Goal: Information Seeking & Learning: Compare options

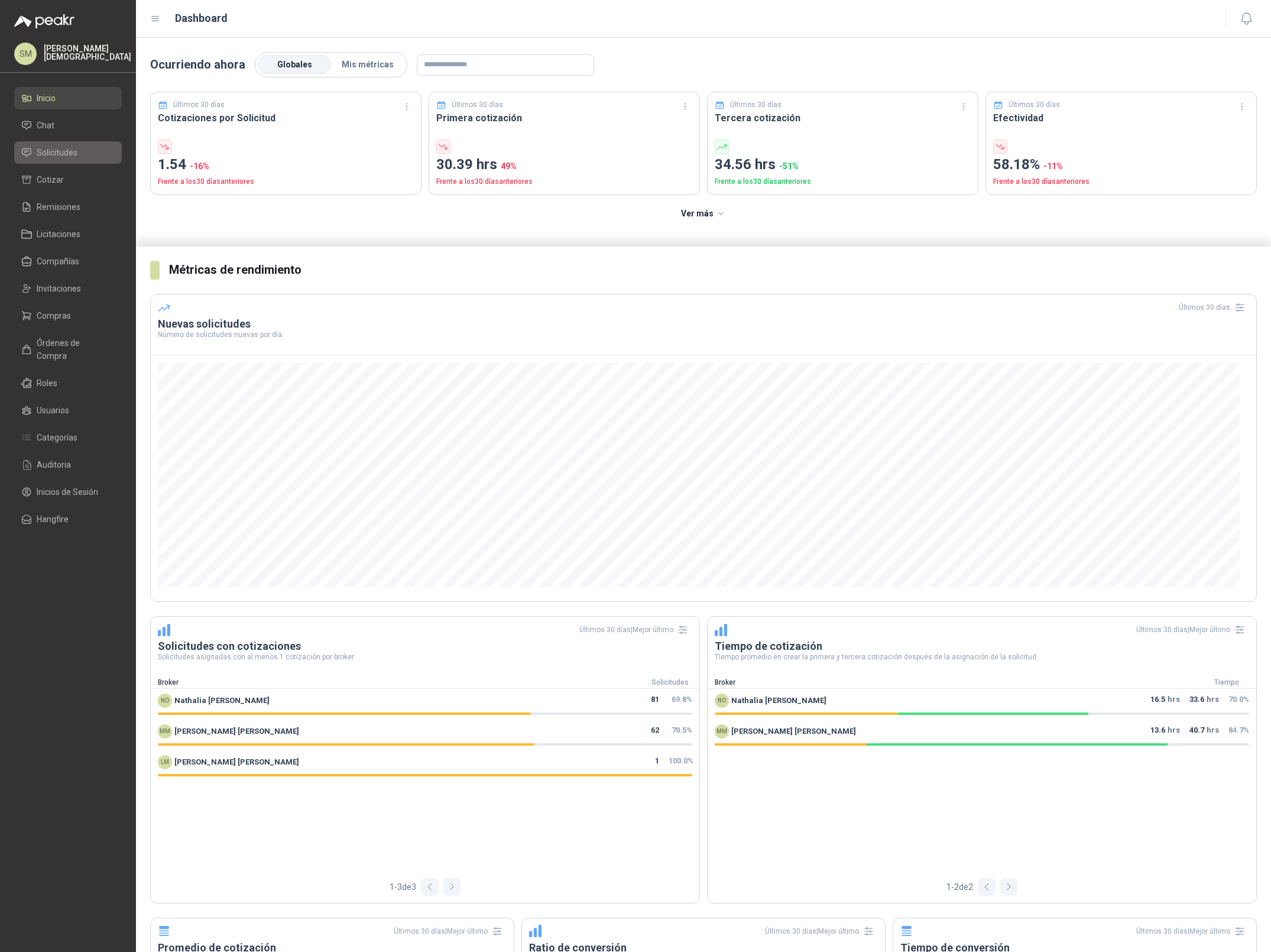
click at [62, 150] on span "Solicitudes" at bounding box center [57, 152] width 41 height 13
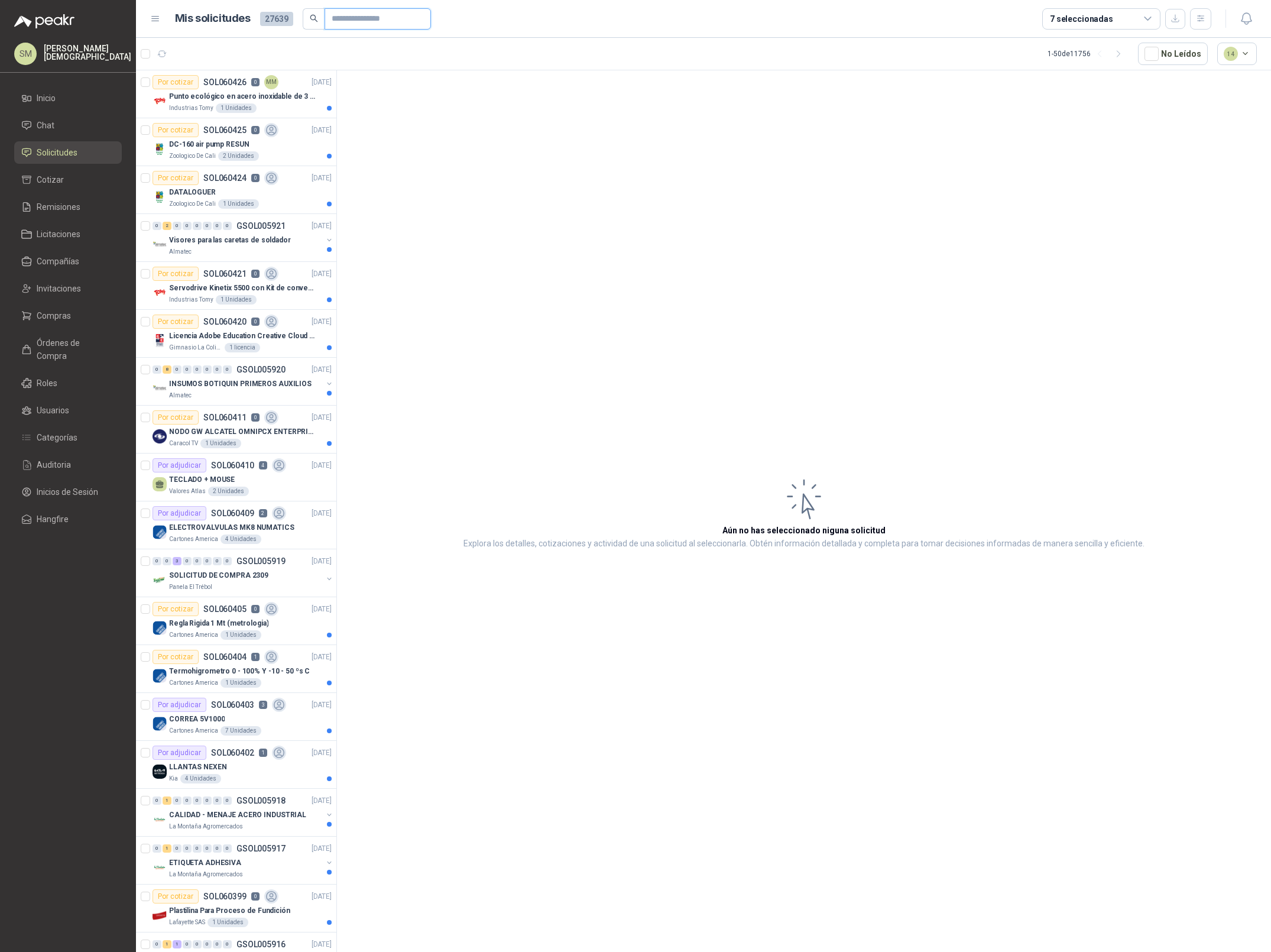
click at [355, 23] on input "text" at bounding box center [373, 19] width 83 height 20
type input "******"
click at [431, 19] on span "******" at bounding box center [377, 19] width 107 height 21
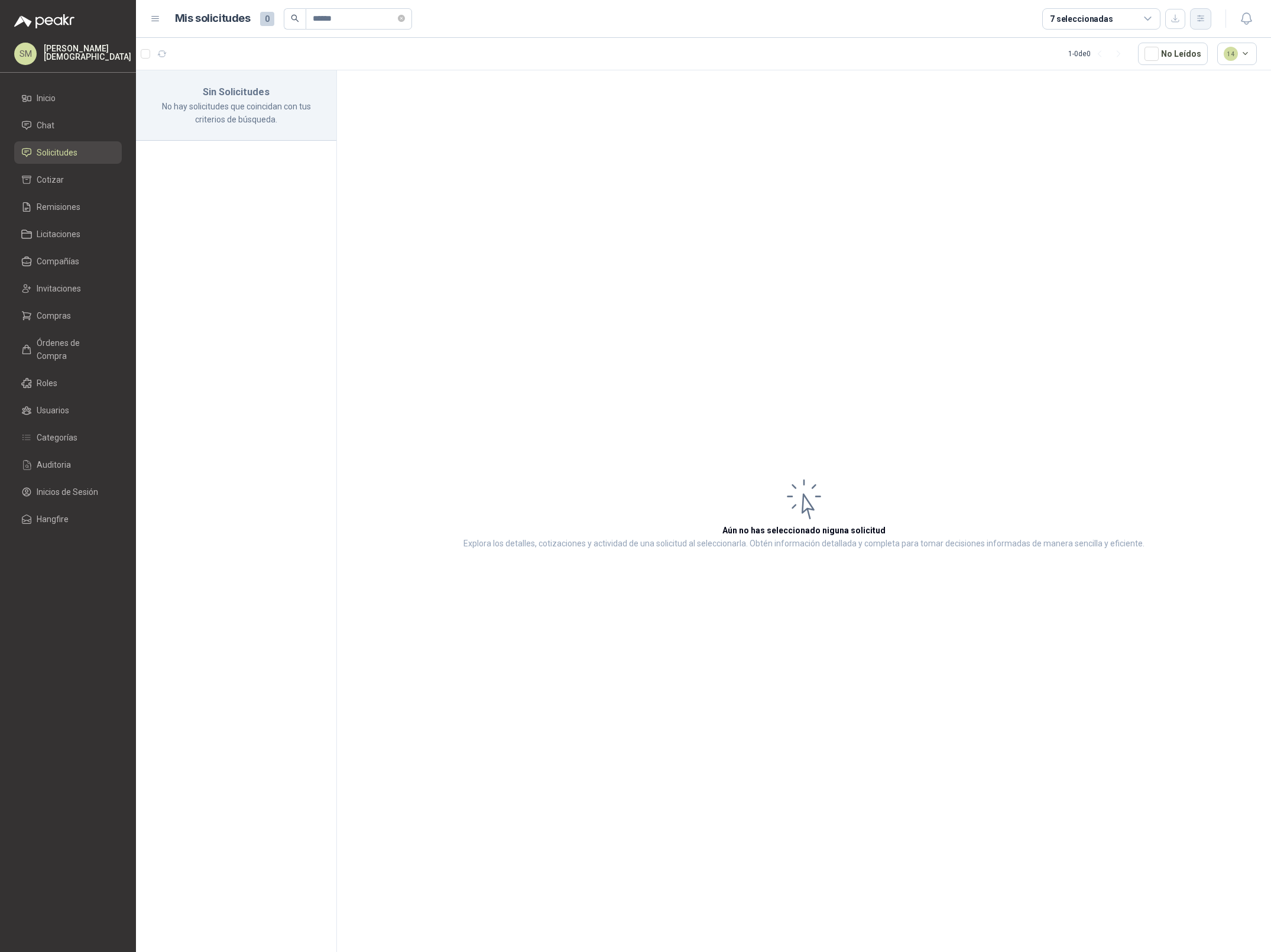
click at [1198, 24] on button "button" at bounding box center [1200, 19] width 21 height 21
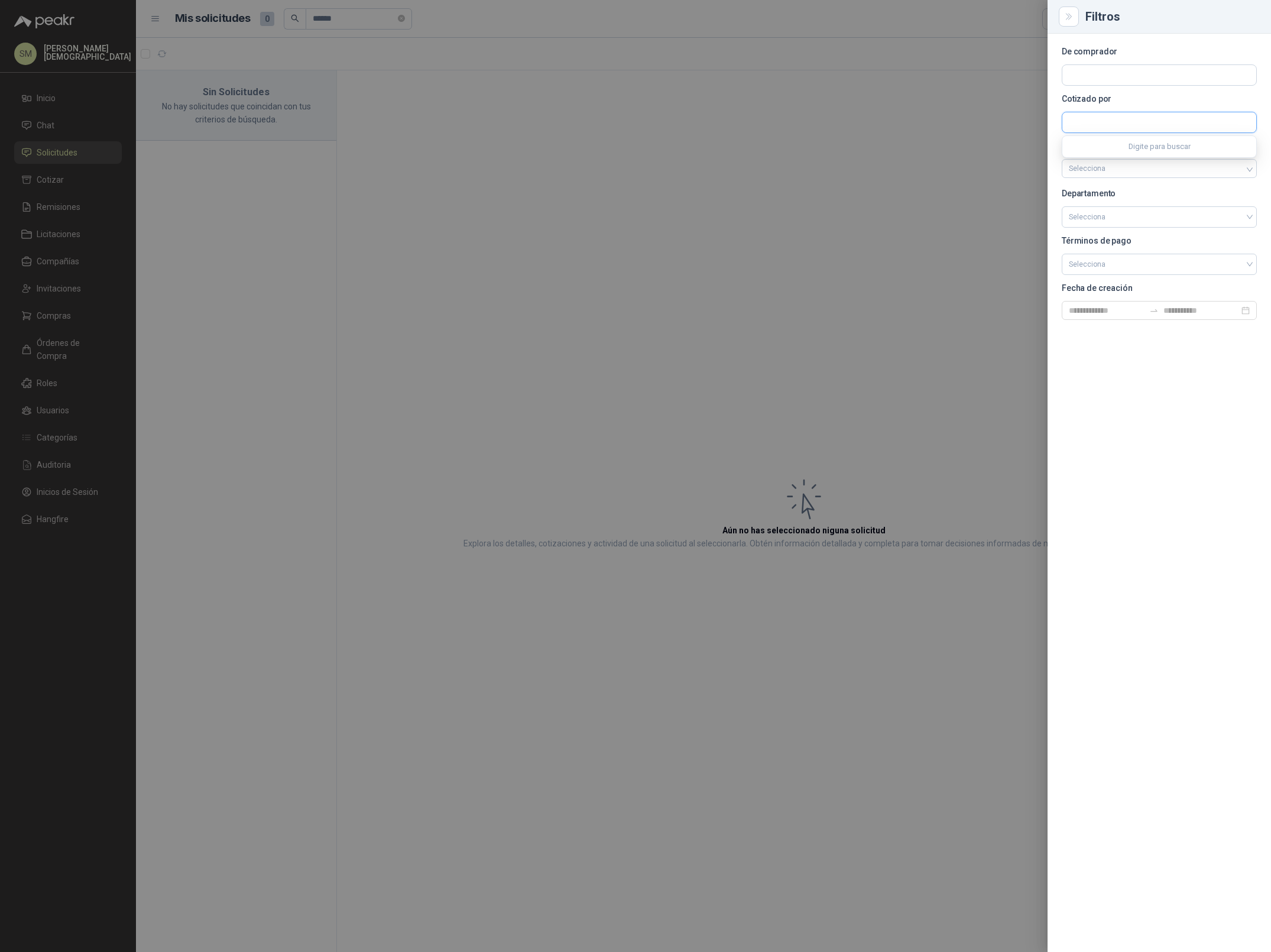
click at [1125, 124] on input "text" at bounding box center [1158, 123] width 194 height 20
type input "****"
click at [1125, 152] on span "VELEZ PALACIO SAS -" at bounding box center [1117, 154] width 57 height 6
click at [782, 128] on div at bounding box center [636, 476] width 1271 height 952
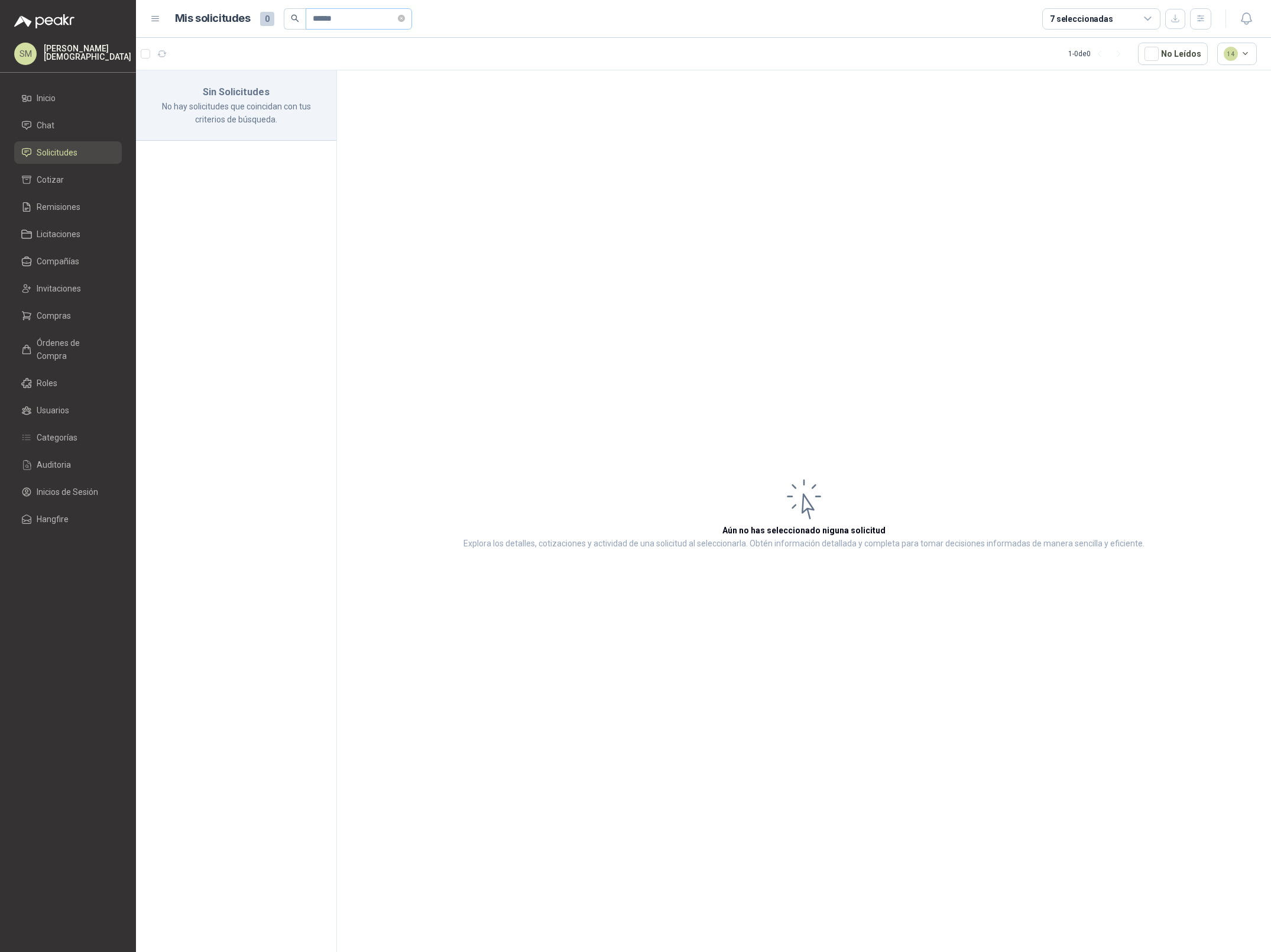
click at [405, 17] on icon "close-circle" at bounding box center [401, 18] width 7 height 7
click at [271, 99] on div "PRECINTOS" at bounding box center [245, 96] width 153 height 15
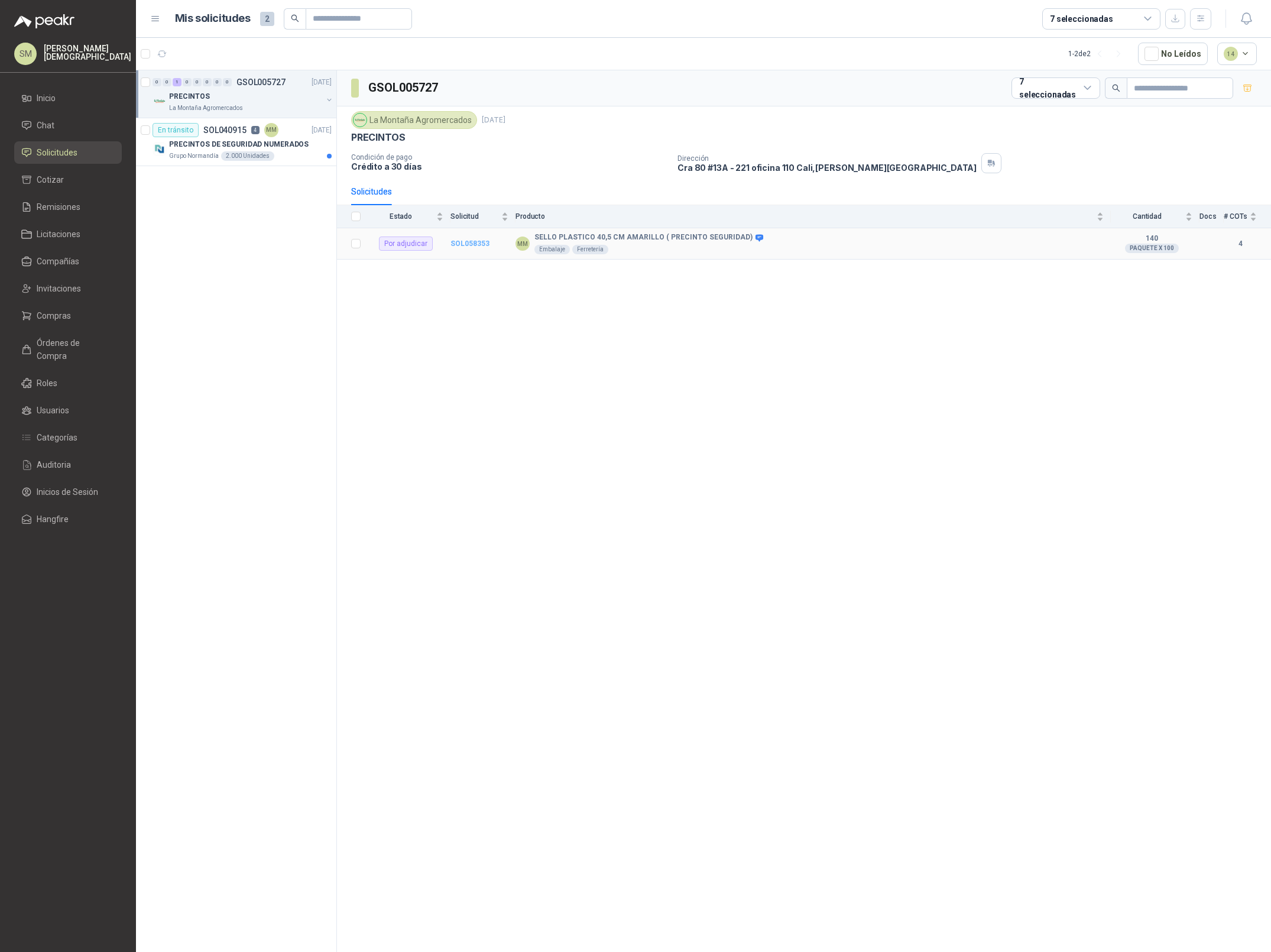
click at [474, 244] on b "SOL058353" at bounding box center [470, 244] width 39 height 9
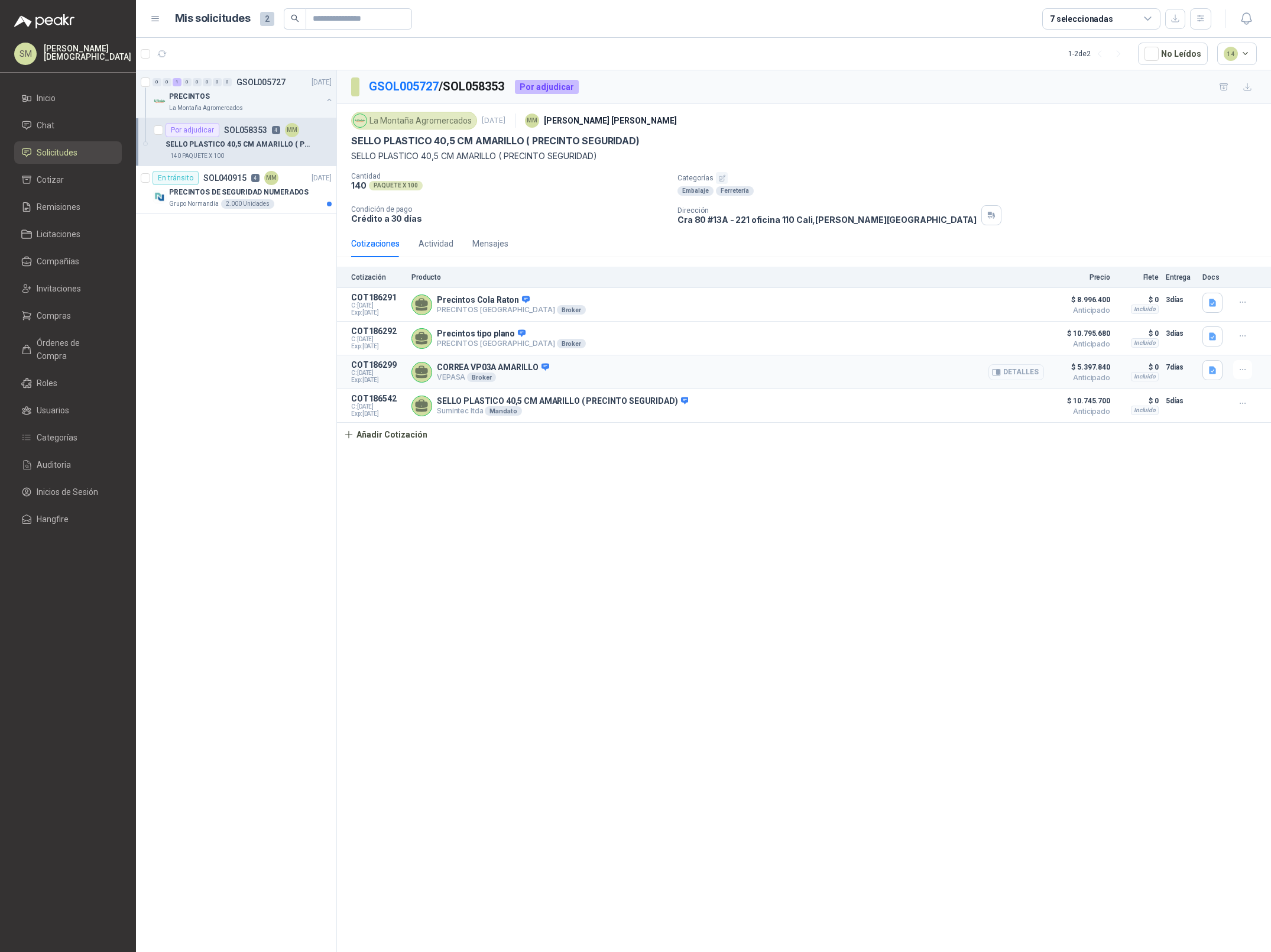
click at [1030, 369] on button "Detalles" at bounding box center [1016, 372] width 55 height 16
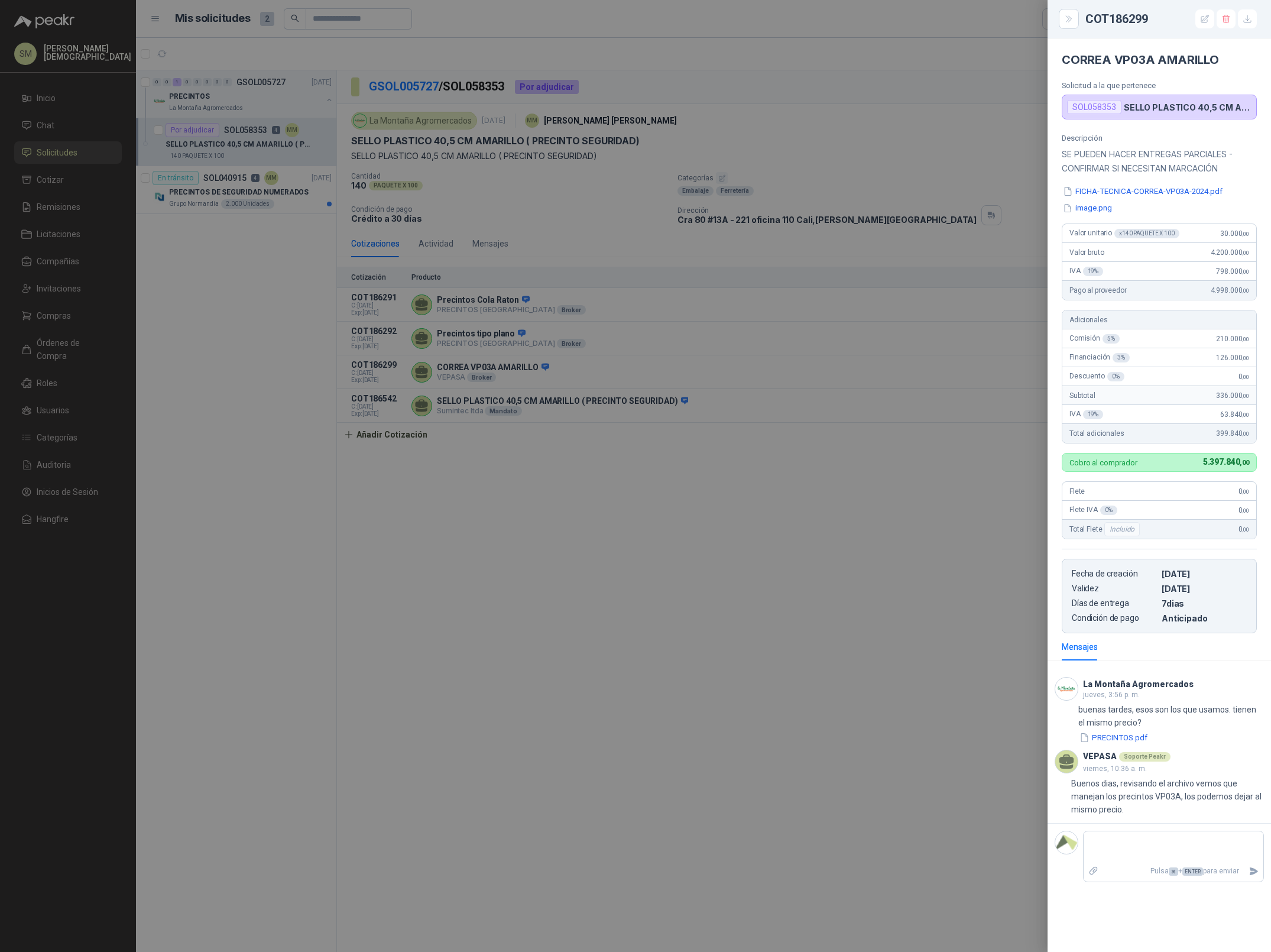
click at [1030, 371] on div at bounding box center [636, 476] width 1271 height 952
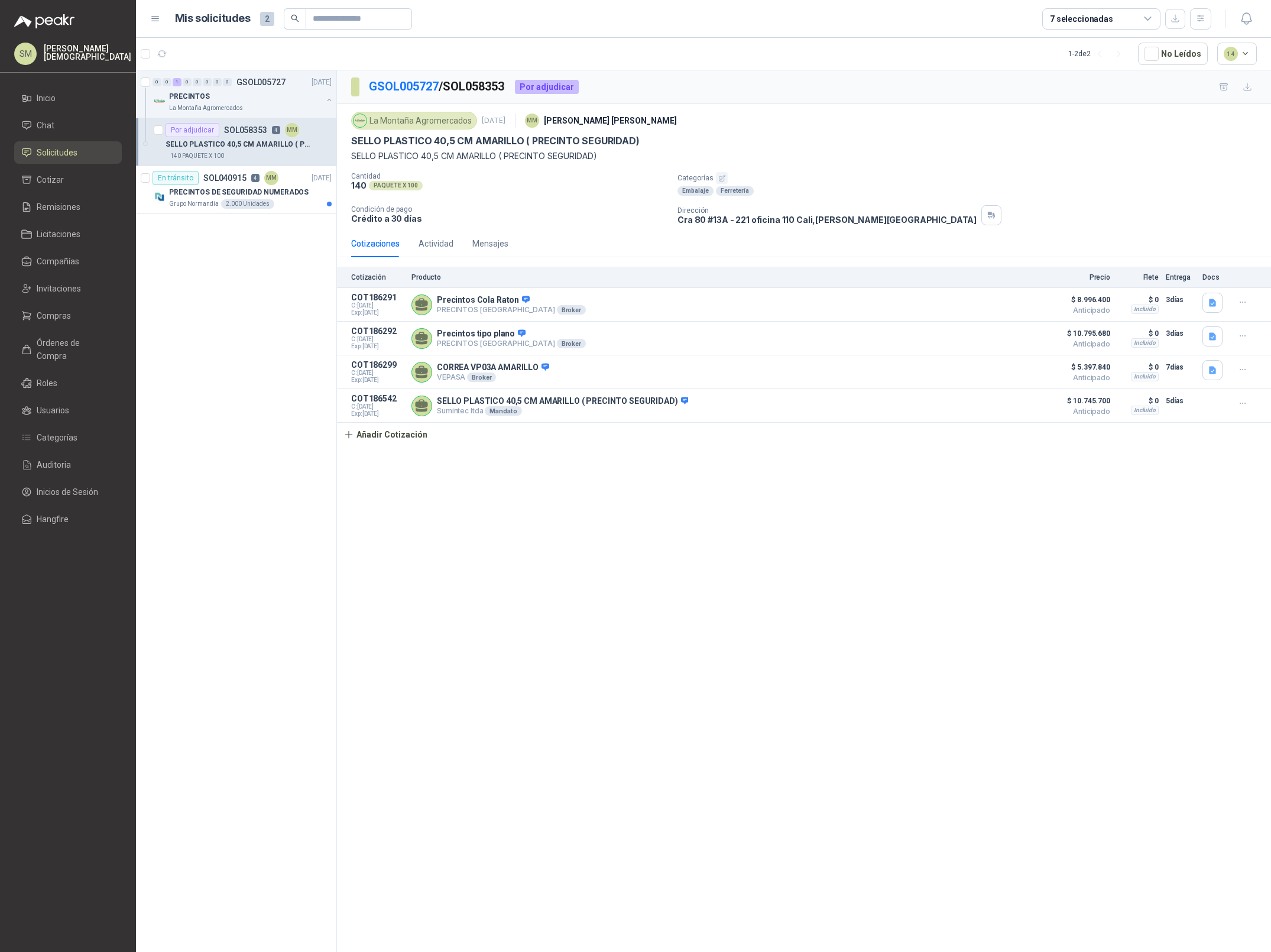
click at [0, 0] on button "Detalles" at bounding box center [0, 0] width 0 height 0
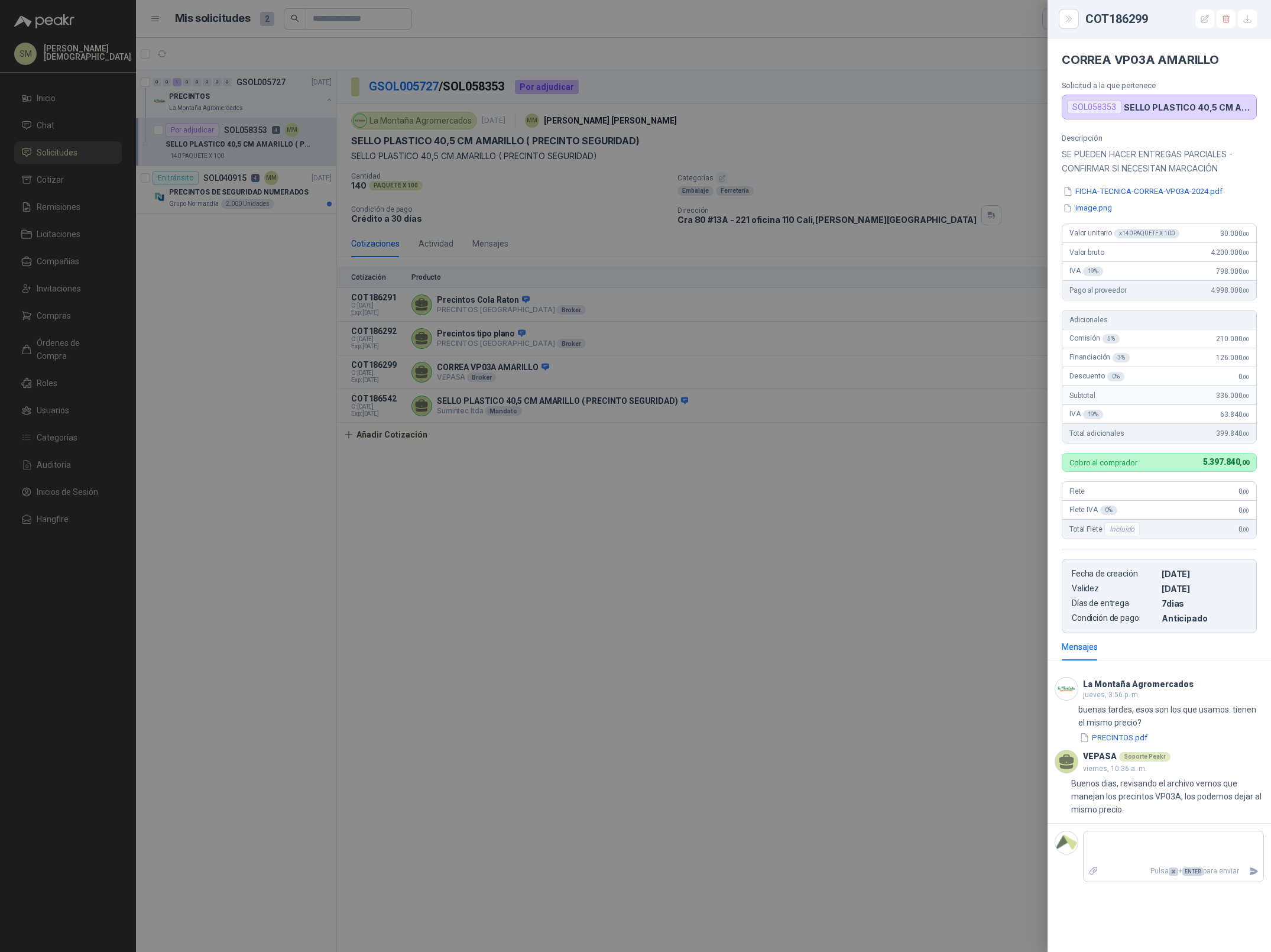
click at [516, 545] on div at bounding box center [636, 476] width 1271 height 952
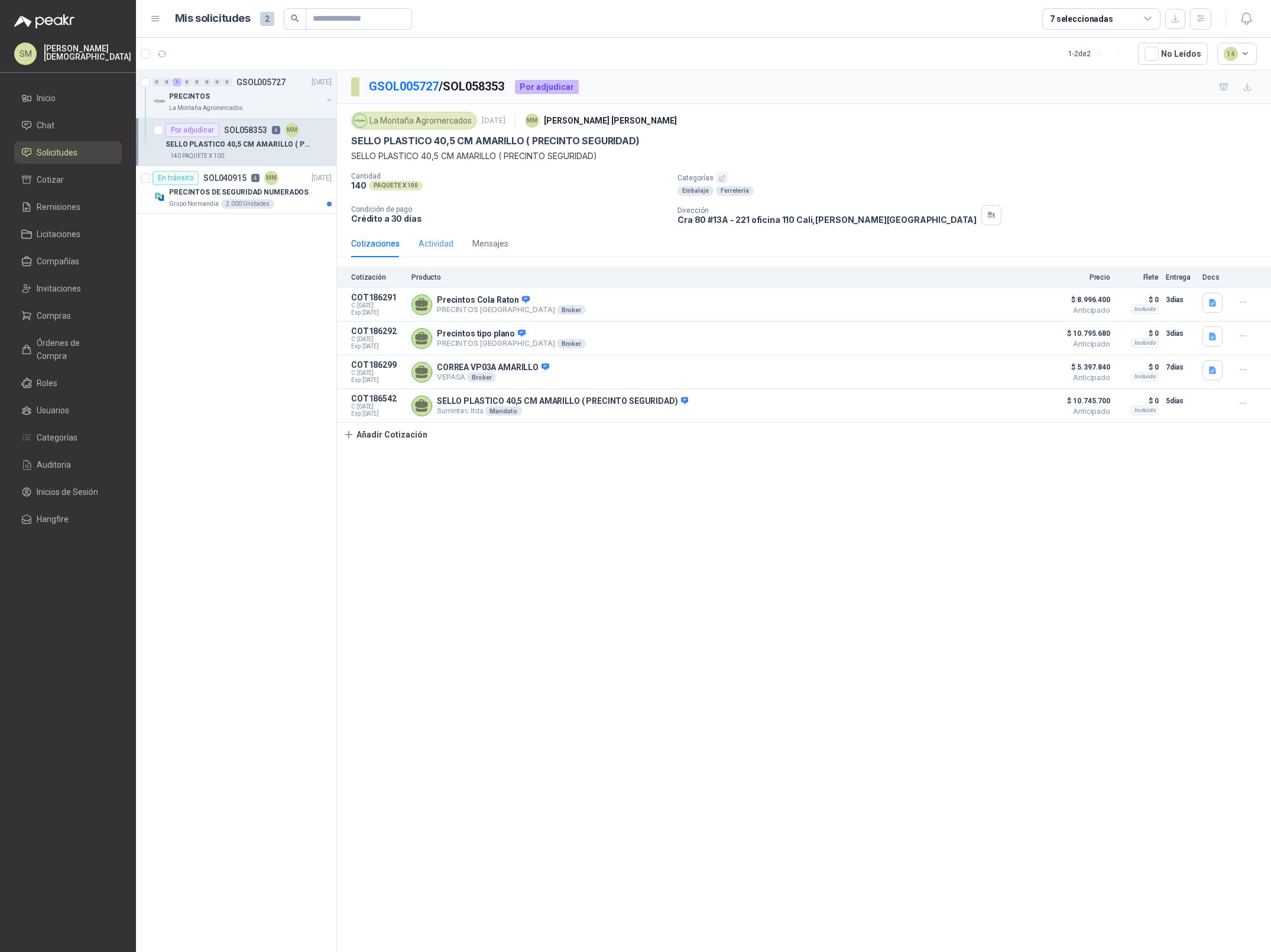
click at [448, 252] on div "Actividad" at bounding box center [436, 244] width 35 height 27
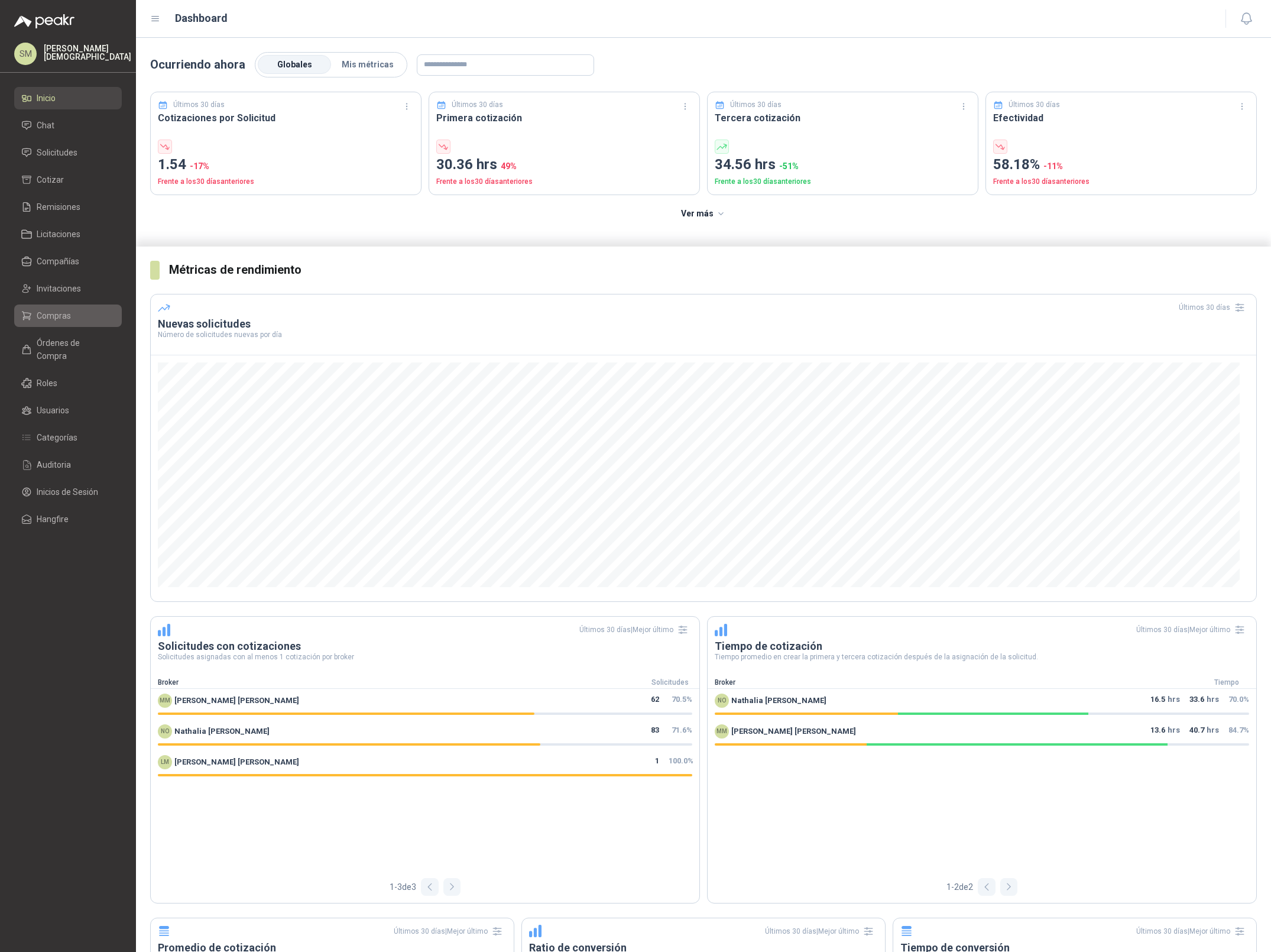
click at [58, 312] on span "Compras" at bounding box center [54, 315] width 34 height 13
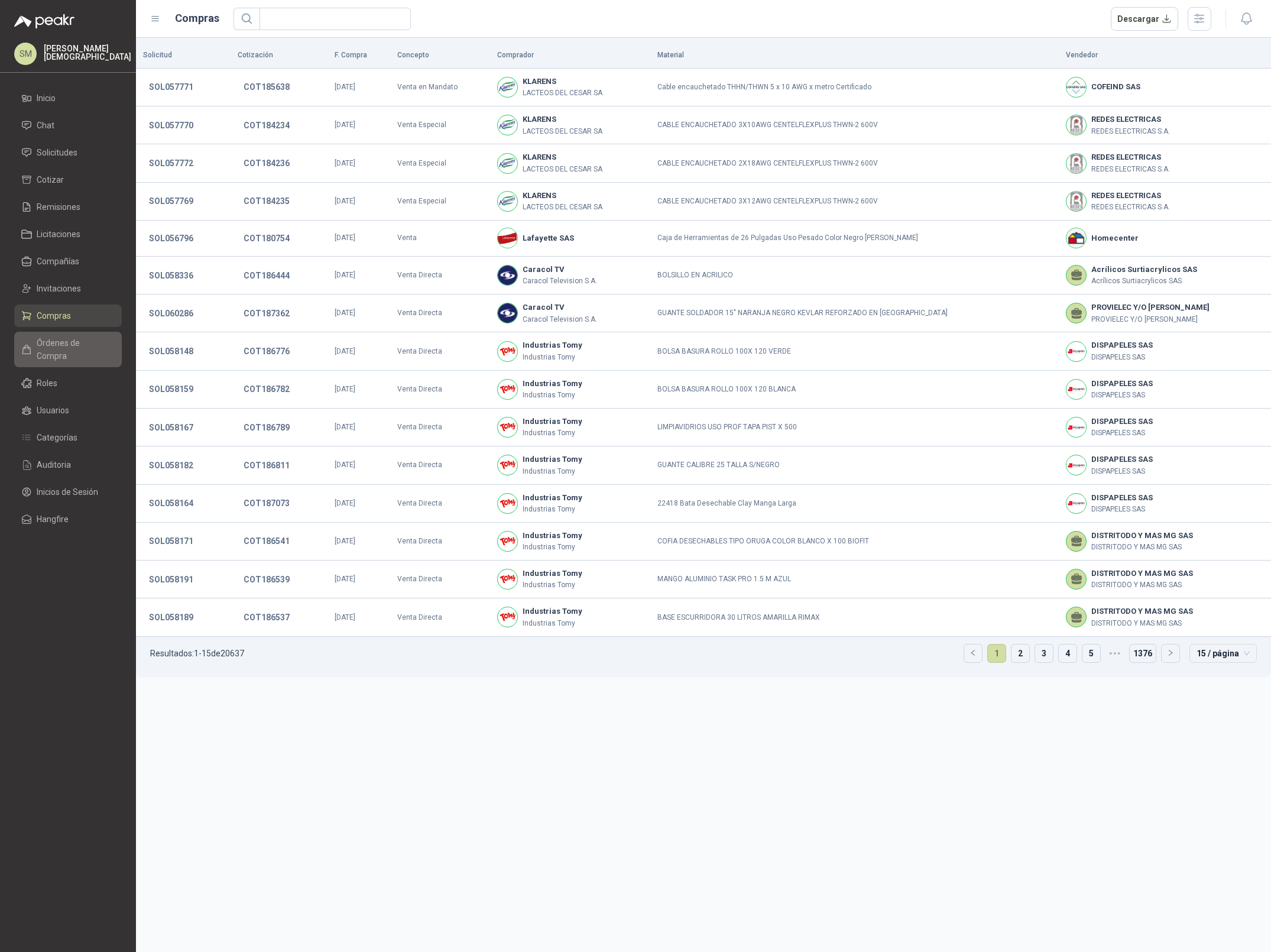
click at [59, 351] on link "Órdenes de Compra" at bounding box center [68, 350] width 107 height 36
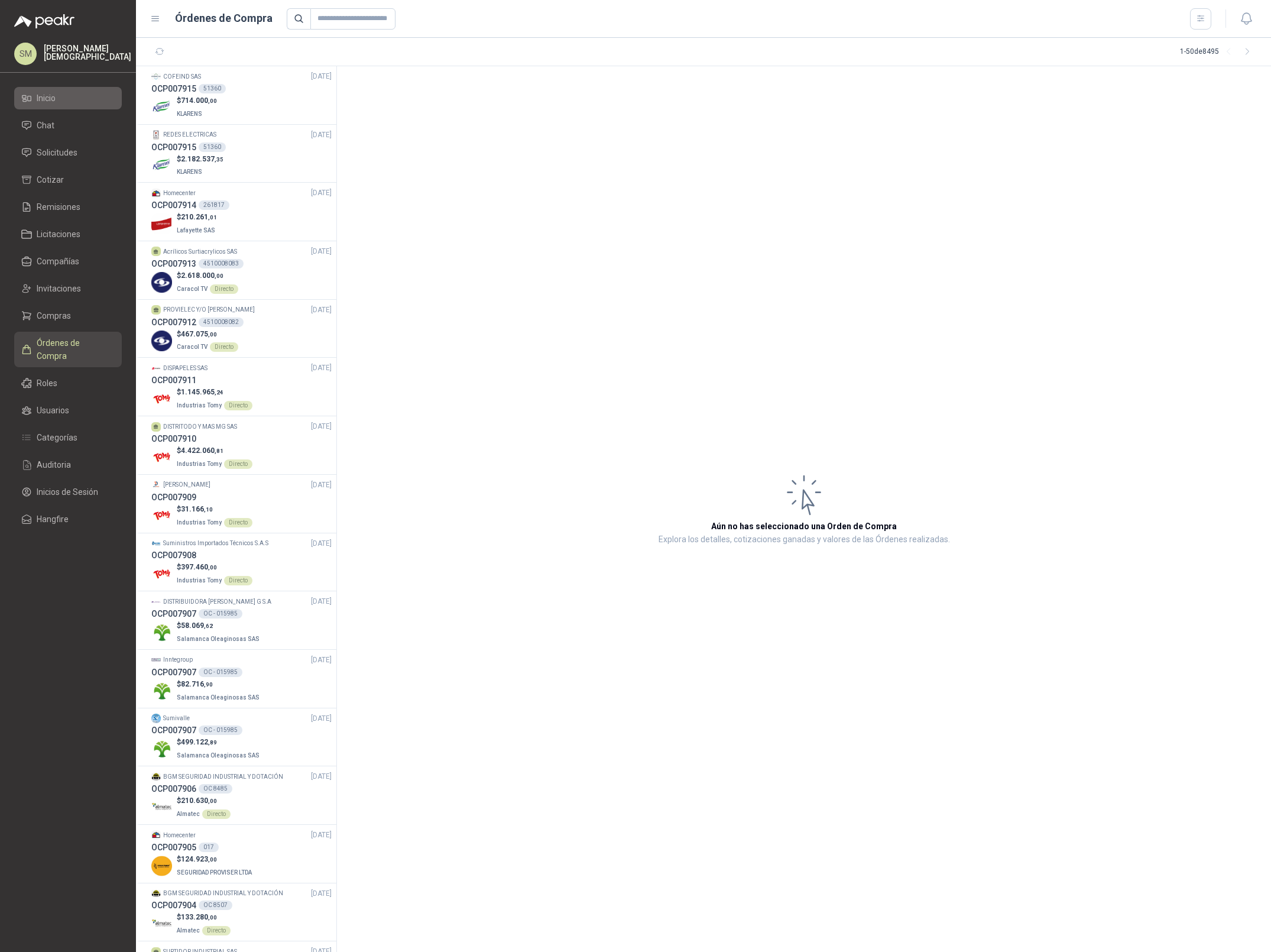
click at [68, 100] on li "Inicio" at bounding box center [67, 97] width 93 height 13
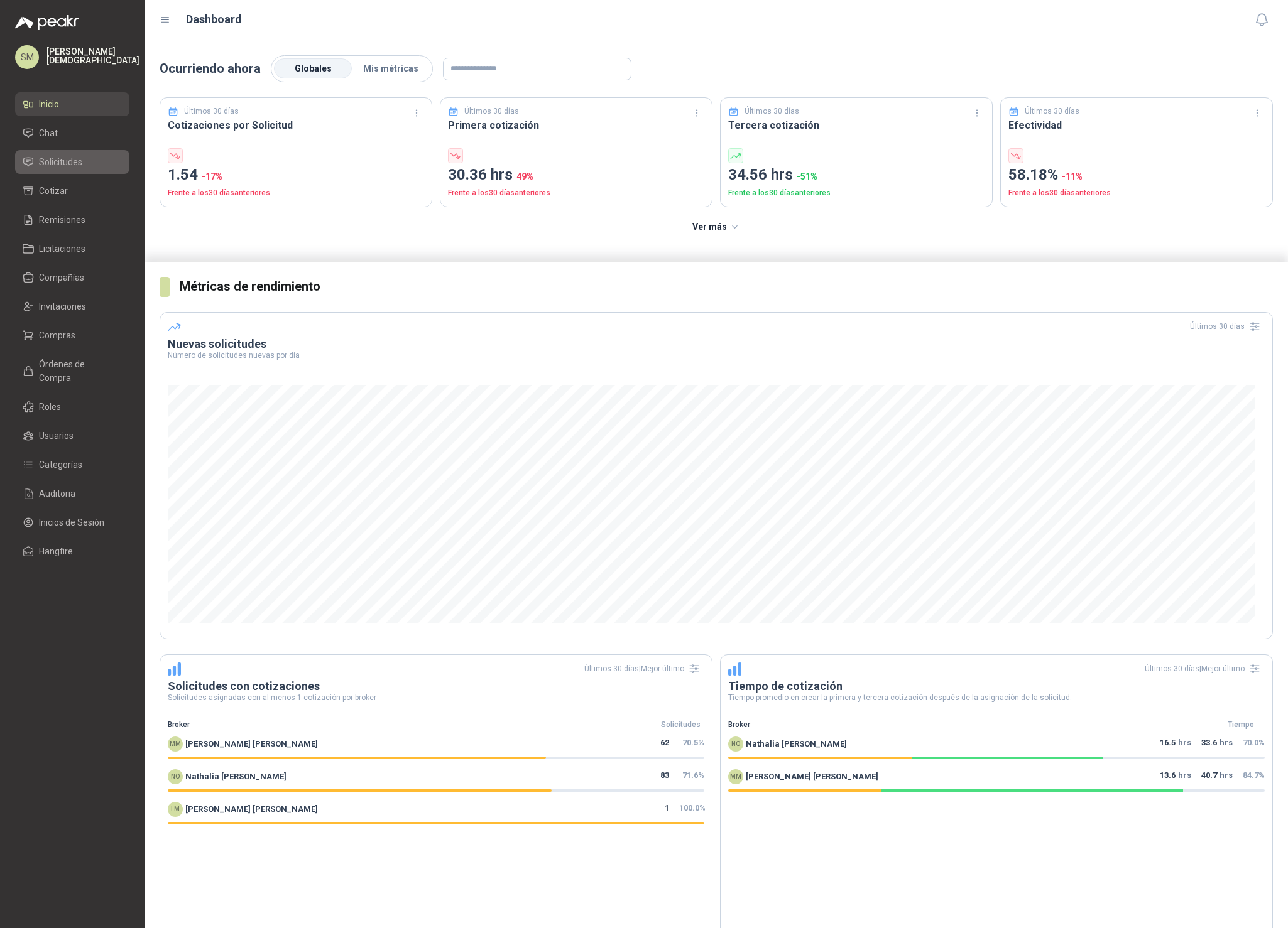
click at [67, 162] on span "Solicitudes" at bounding box center [61, 161] width 44 height 14
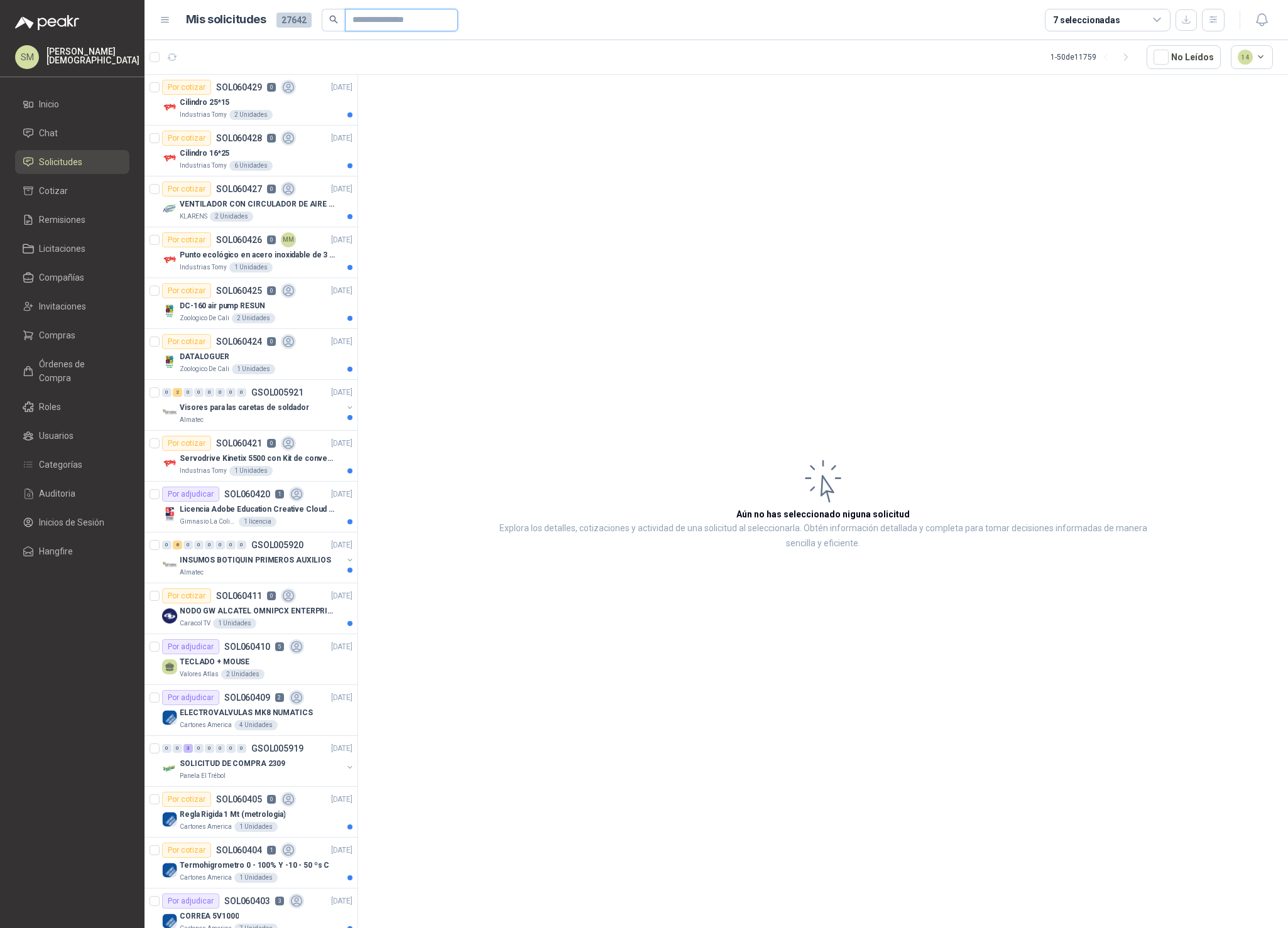
click at [392, 19] on input "text" at bounding box center [396, 20] width 88 height 22
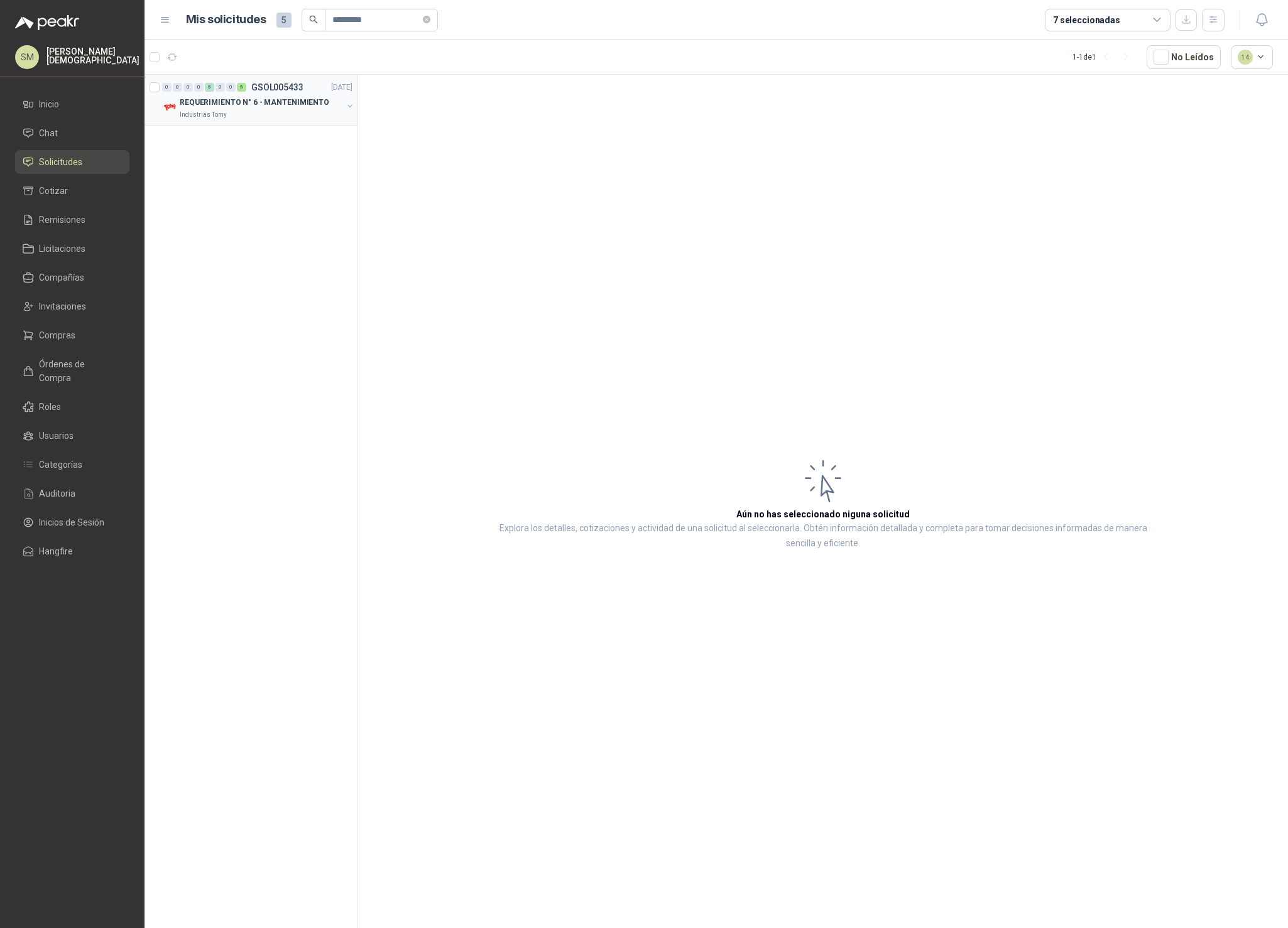
click at [268, 105] on p "REQUERIMIENTO N° 6 - MANTENIMIENTO" at bounding box center [254, 102] width 150 height 12
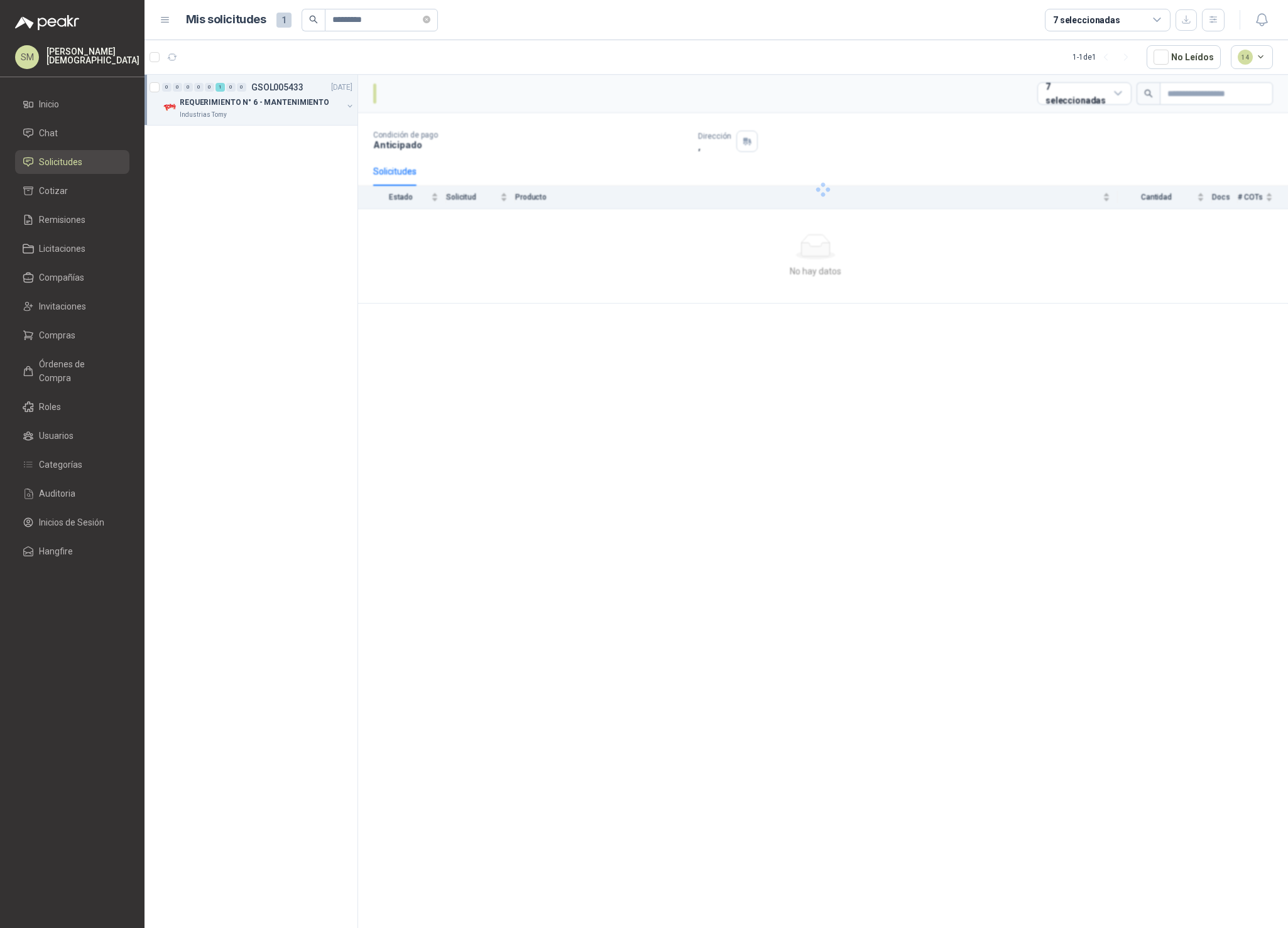
click at [276, 110] on div "REQUERIMIENTO N° 6 - MANTENIMIENTO" at bounding box center [260, 102] width 162 height 15
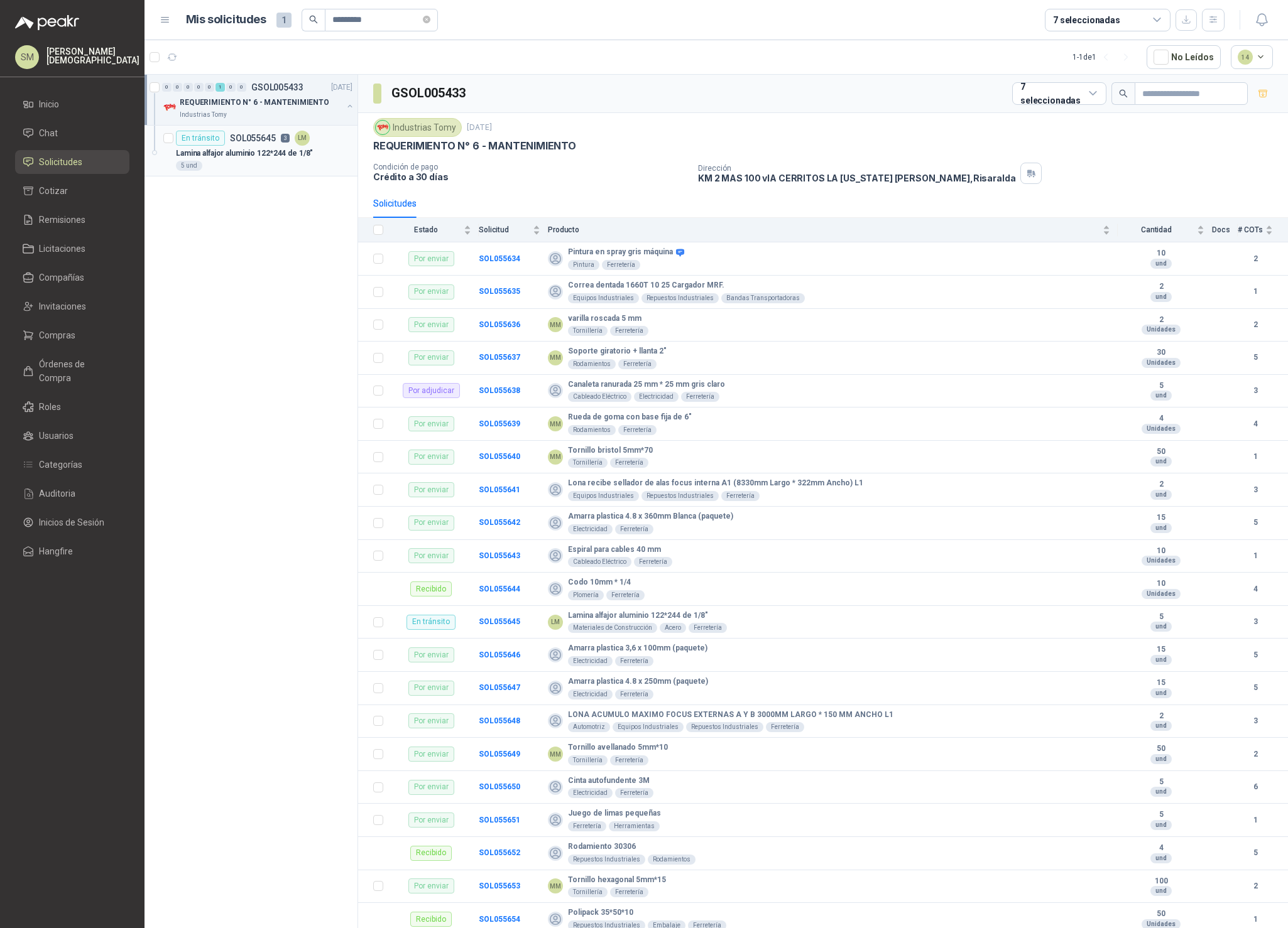
click at [272, 150] on p "Lamina alfajor aluminio 122*244 de 1/8"" at bounding box center [244, 153] width 137 height 12
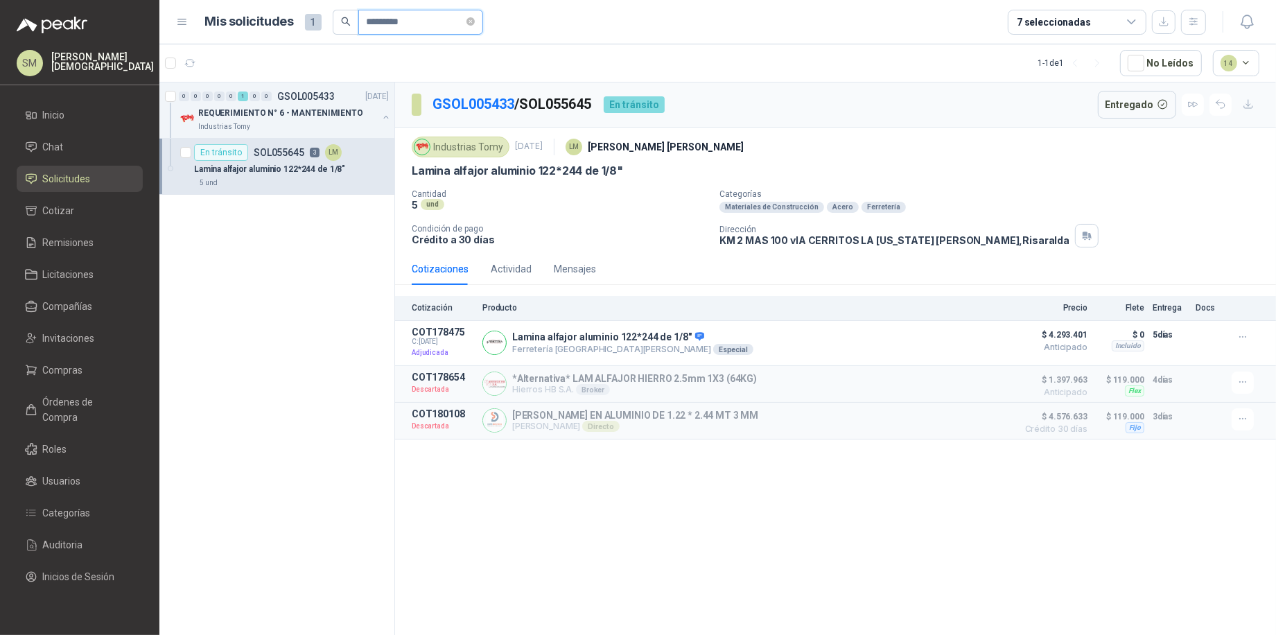
drag, startPoint x: 392, startPoint y: 26, endPoint x: 475, endPoint y: 31, distance: 83.3
click at [475, 31] on span "*********" at bounding box center [420, 22] width 125 height 25
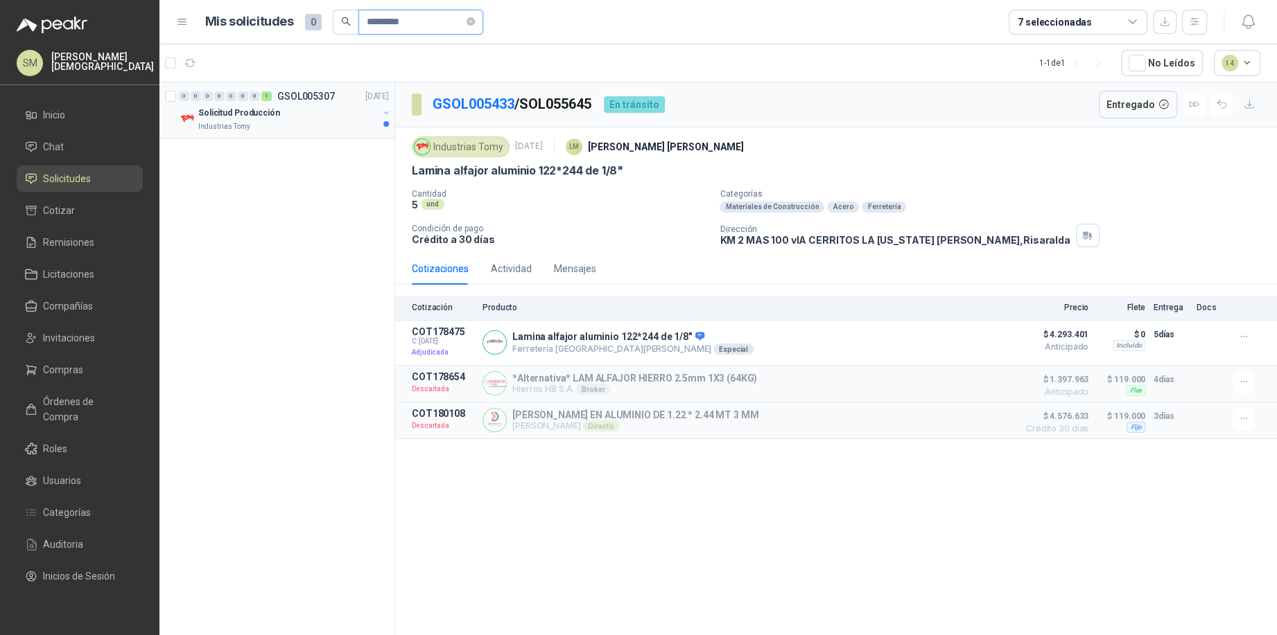
type input "*********"
click at [307, 119] on div "Solicitud Producción" at bounding box center [287, 113] width 179 height 17
click at [297, 121] on div "Industrias Tomy" at bounding box center [287, 126] width 179 height 11
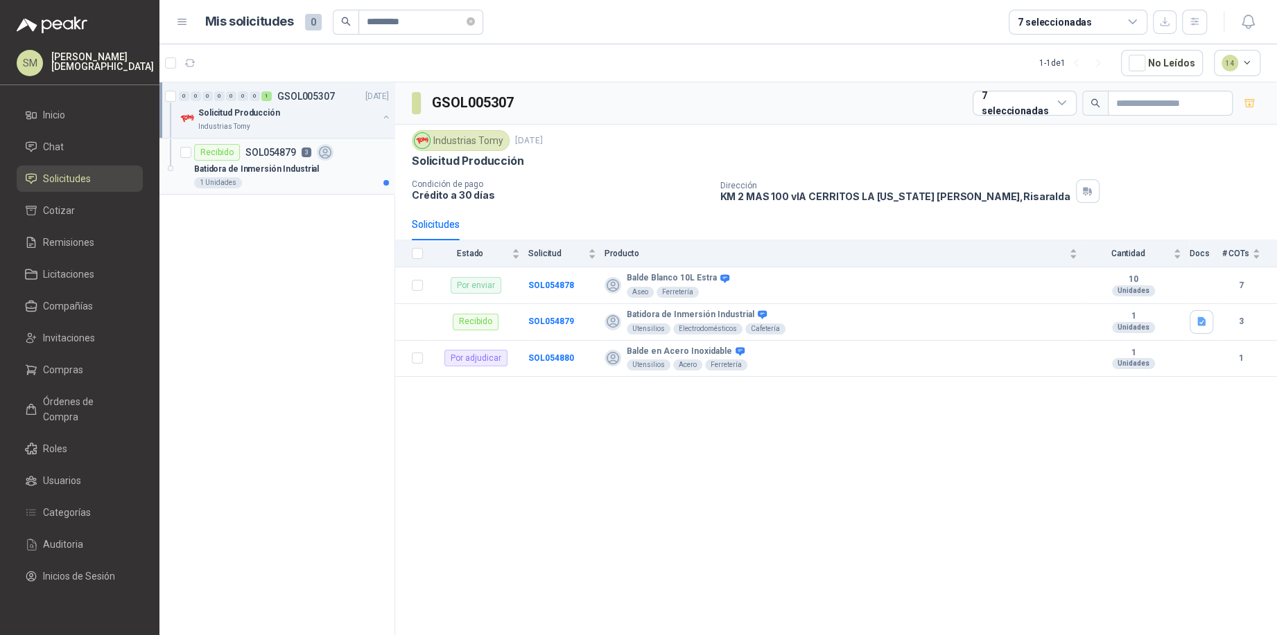
click at [285, 173] on p "Batidora de Inmersión Industrial" at bounding box center [256, 169] width 125 height 13
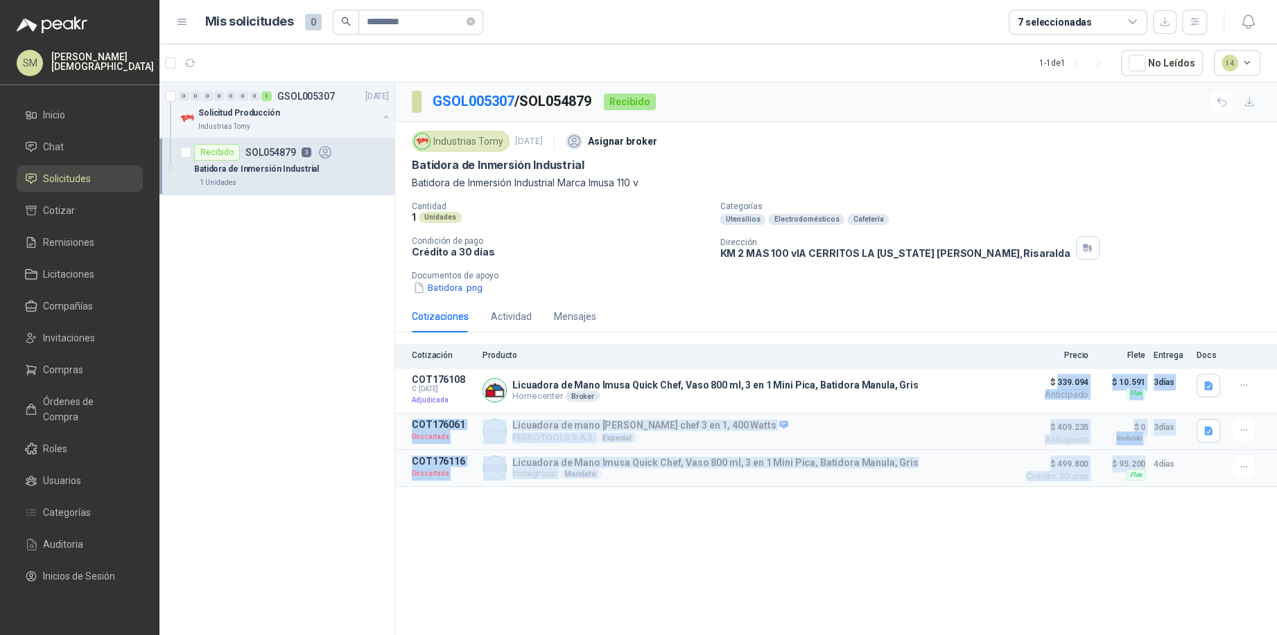
drag, startPoint x: 1058, startPoint y: 375, endPoint x: 1121, endPoint y: 489, distance: 130.6
click at [1121, 489] on div "GSOL005307 / SOL054879 Recibido Industrias Tomy 4 sept, 2025 Asignar broker Bat…" at bounding box center [836, 361] width 882 height 558
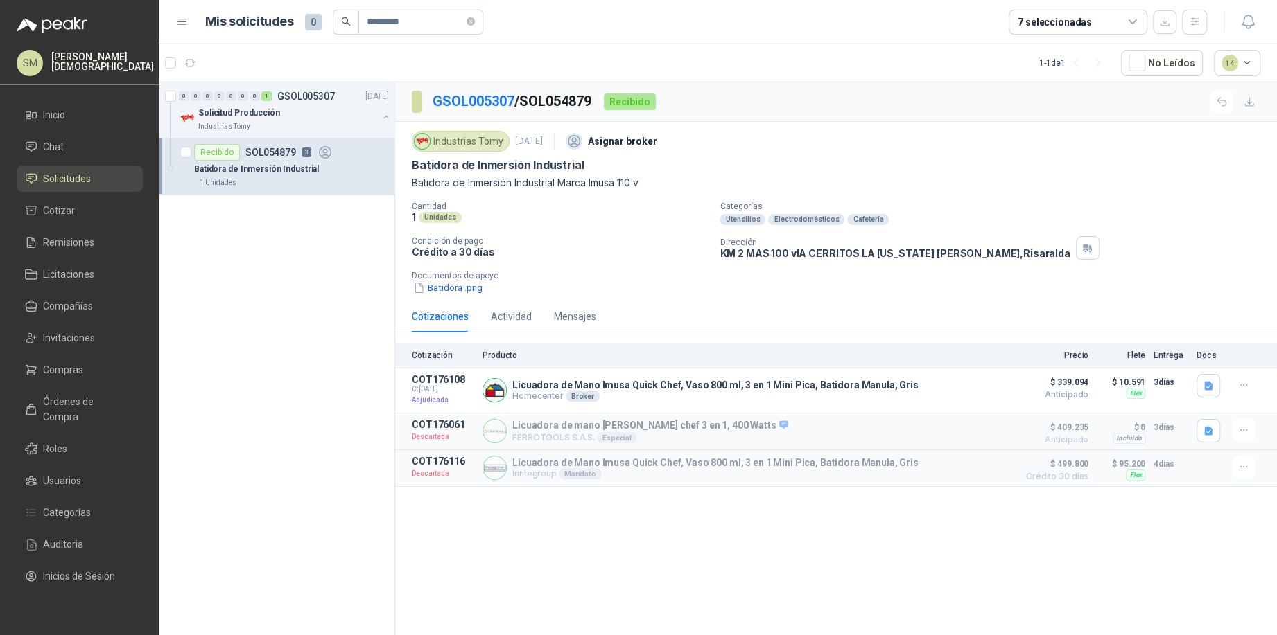
click at [1118, 500] on div "GSOL005307 / SOL054879 Recibido Industrias Tomy 4 sept, 2025 Asignar broker Bat…" at bounding box center [836, 361] width 882 height 558
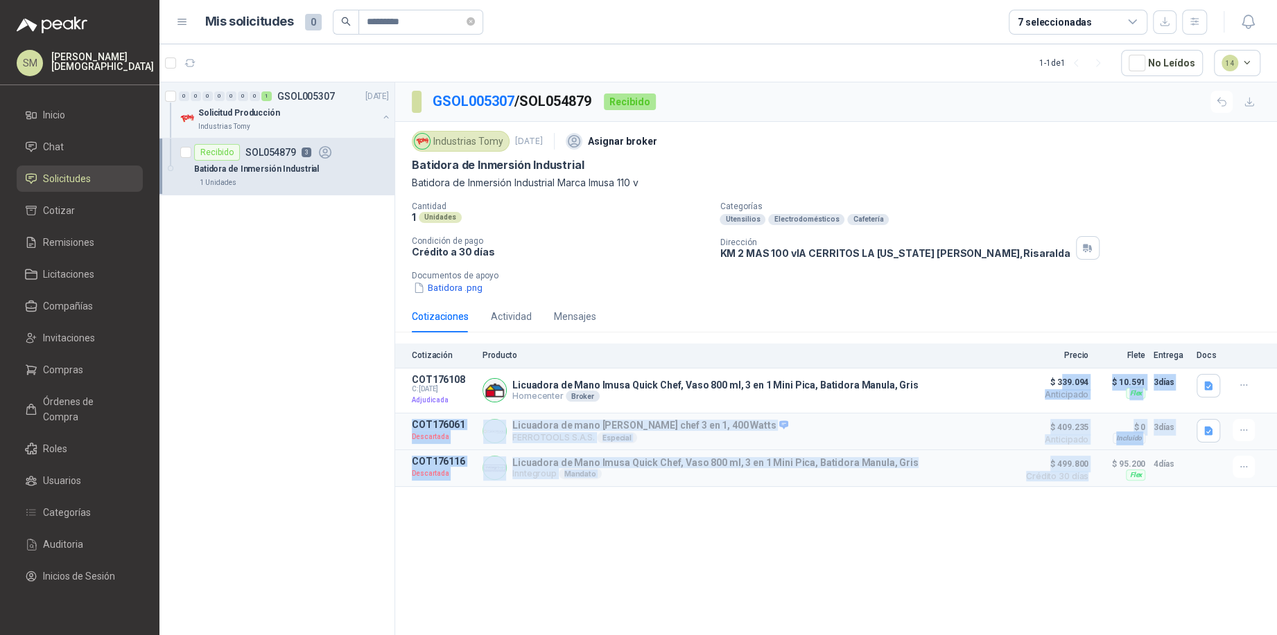
drag, startPoint x: 1065, startPoint y: 419, endPoint x: 1085, endPoint y: 496, distance: 78.7
click at [1085, 496] on div "GSOL005307 / SOL054879 Recibido Industrias Tomy 4 sept, 2025 Asignar broker Bat…" at bounding box center [836, 361] width 882 height 558
click at [1082, 473] on span "Crédito 30 días" at bounding box center [1053, 477] width 69 height 8
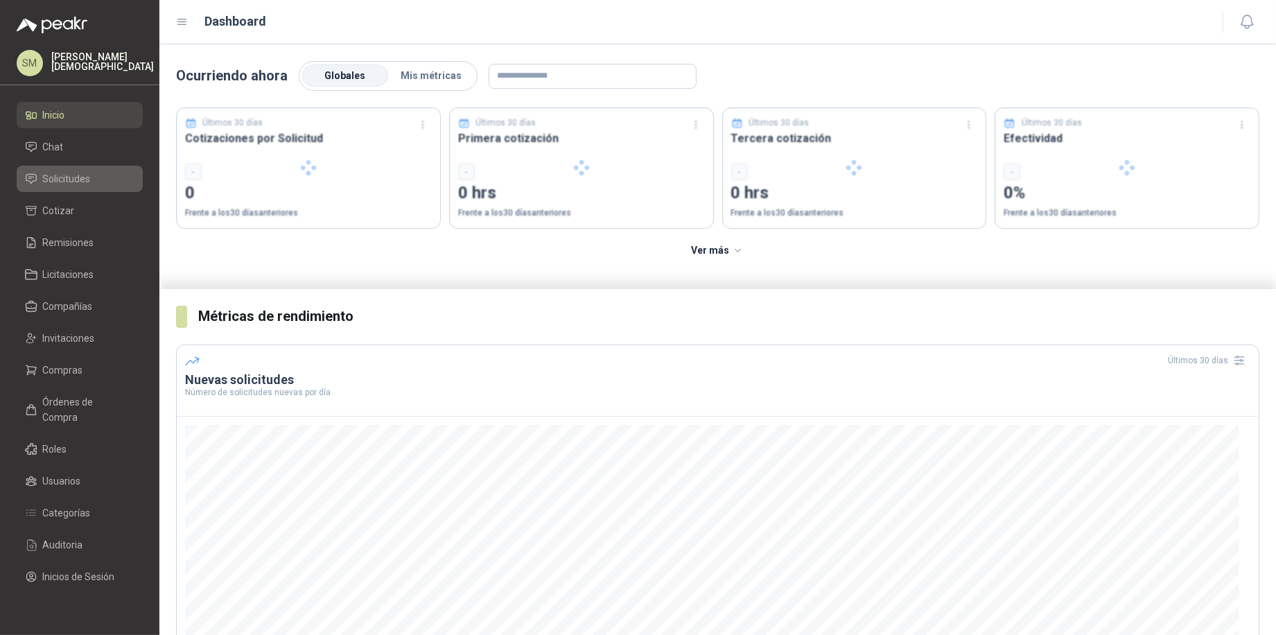
click at [78, 175] on span "Solicitudes" at bounding box center [67, 178] width 48 height 15
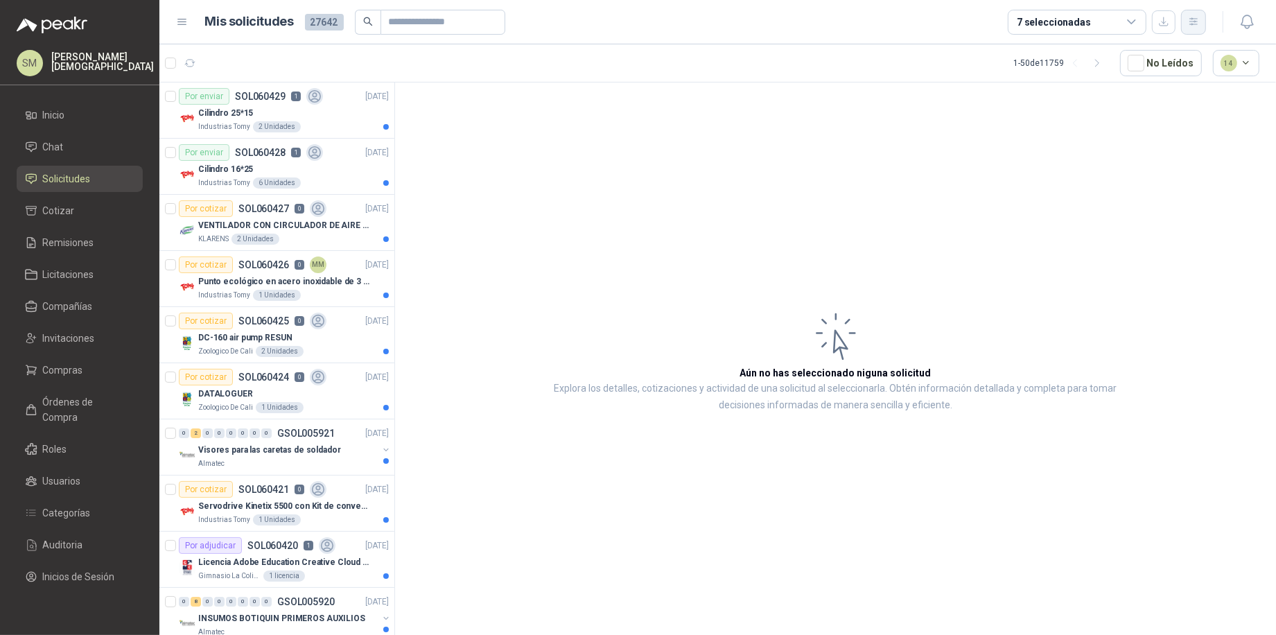
click at [1190, 21] on icon "button" at bounding box center [1193, 21] width 8 height 7
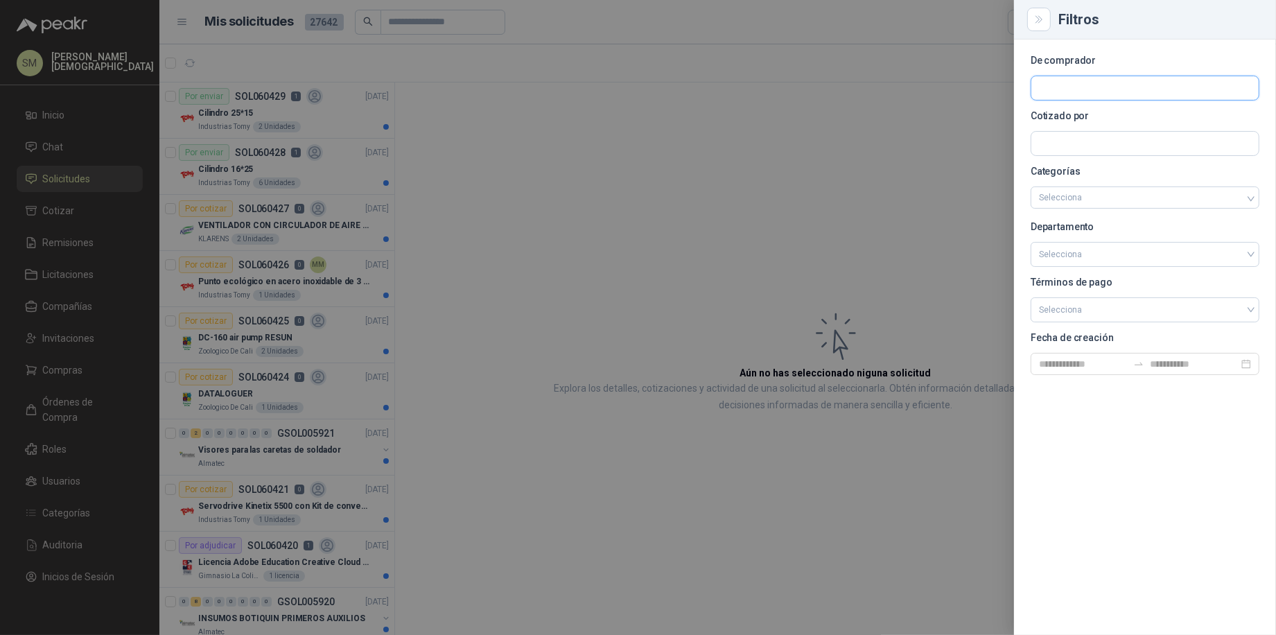
click at [1092, 94] on input "text" at bounding box center [1144, 88] width 227 height 24
type input "*"
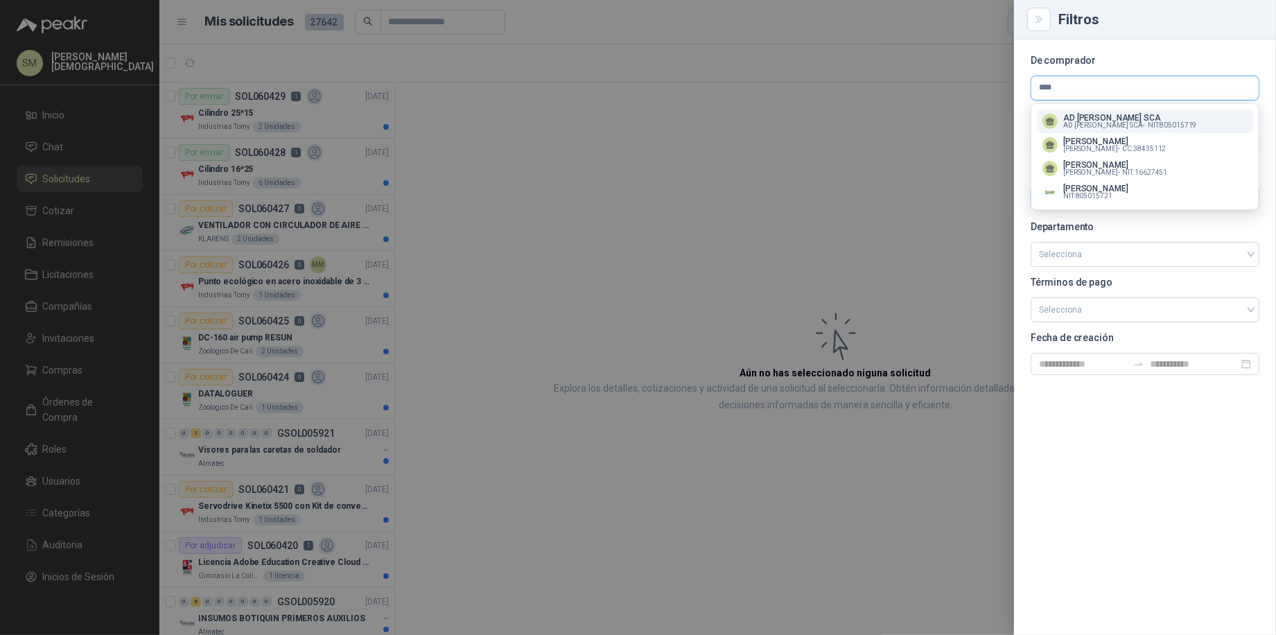
type input "****"
click at [1096, 195] on span "NIT : 805015721" at bounding box center [1087, 196] width 49 height 7
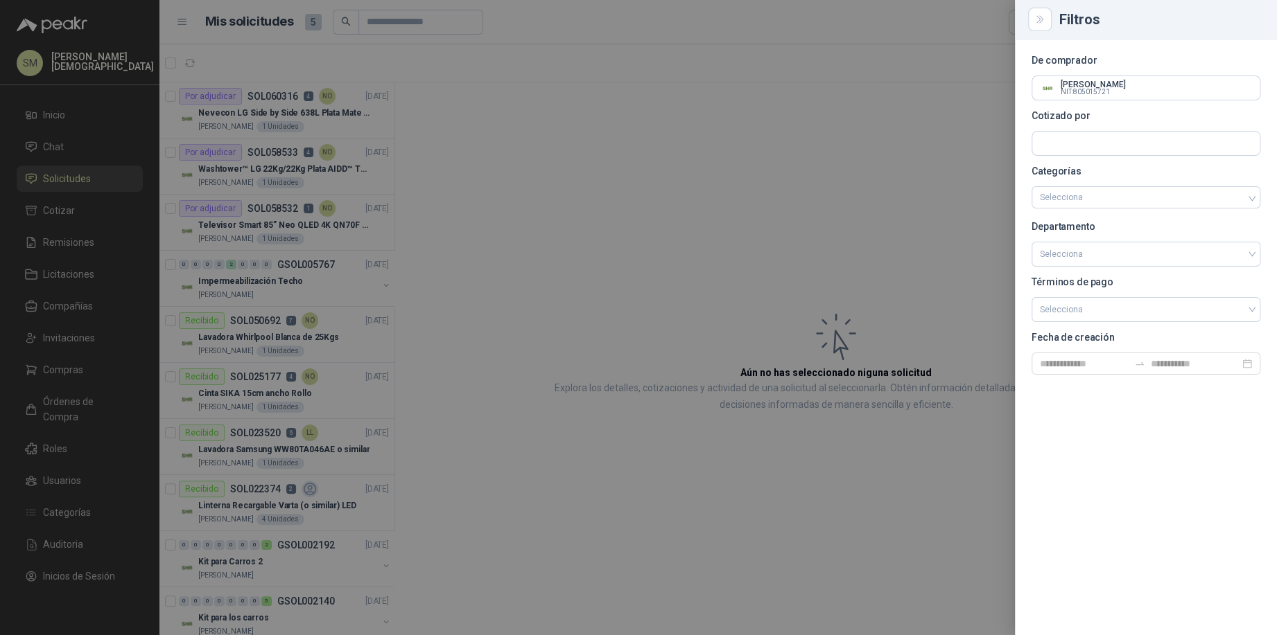
click at [332, 193] on div at bounding box center [638, 317] width 1277 height 635
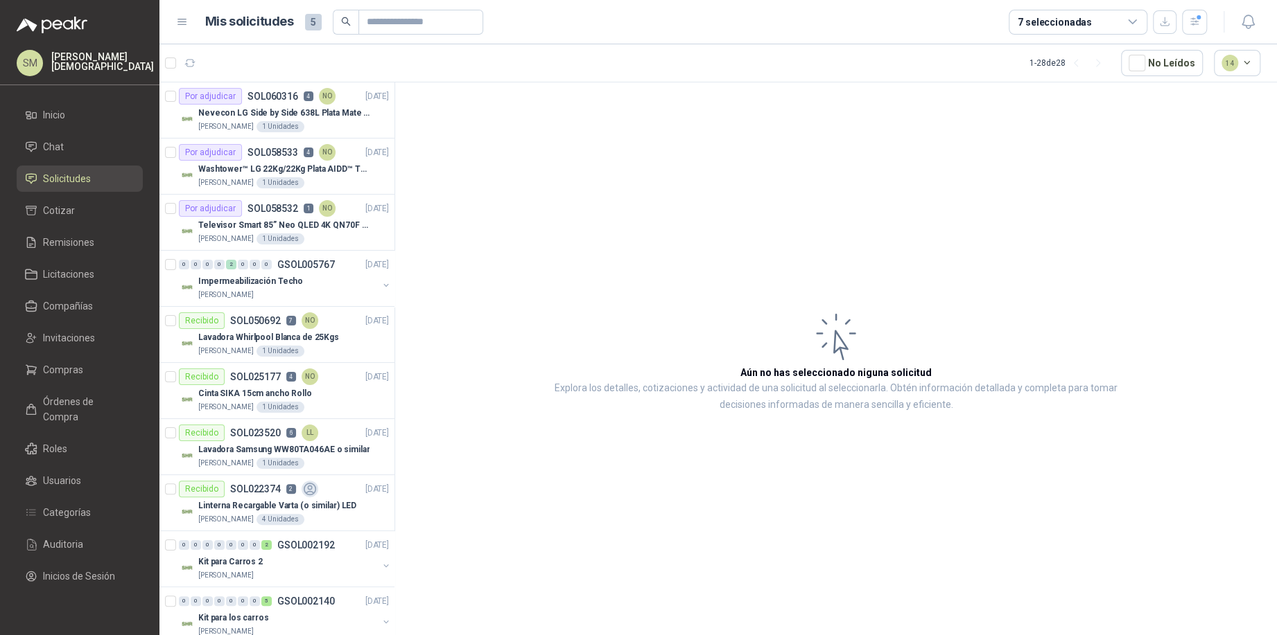
click at [265, 231] on div "Televisor Smart 85” Neo QLED 4K QN70F (2025) Modelo QN85QN70FAKXZL" at bounding box center [293, 225] width 191 height 17
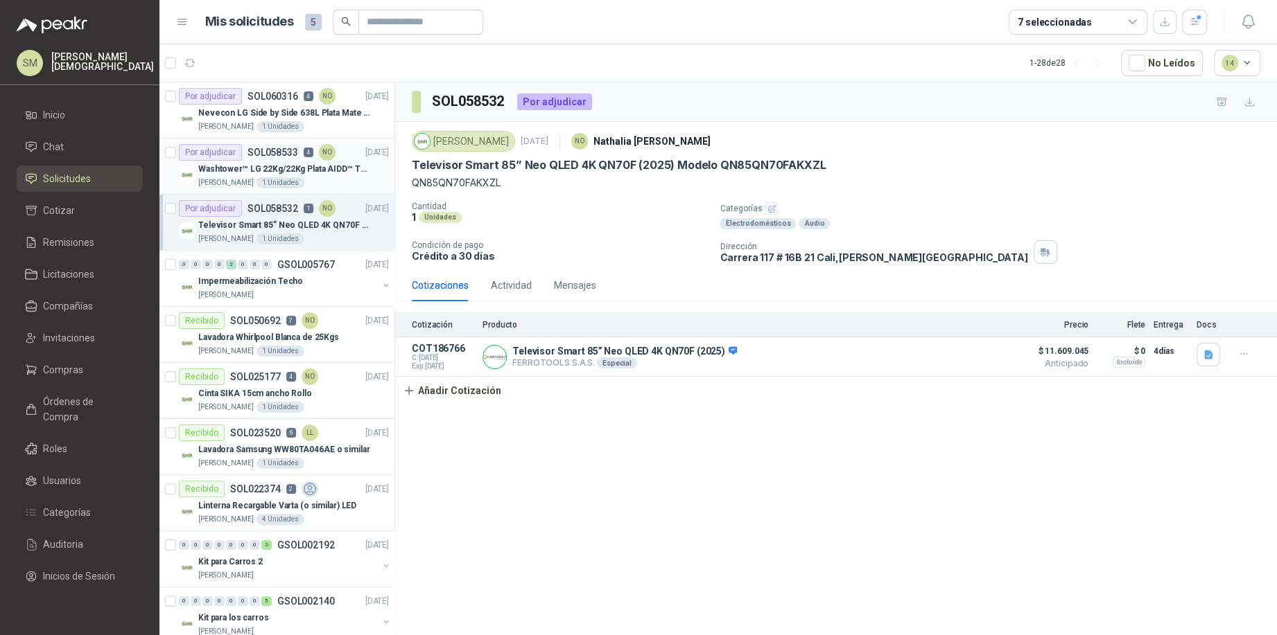
click at [270, 173] on p "Washtower™ LG 22Kg/22Kg Plata AIDD™ ThinQ™ Steam™ WK22VS6P" at bounding box center [284, 169] width 173 height 13
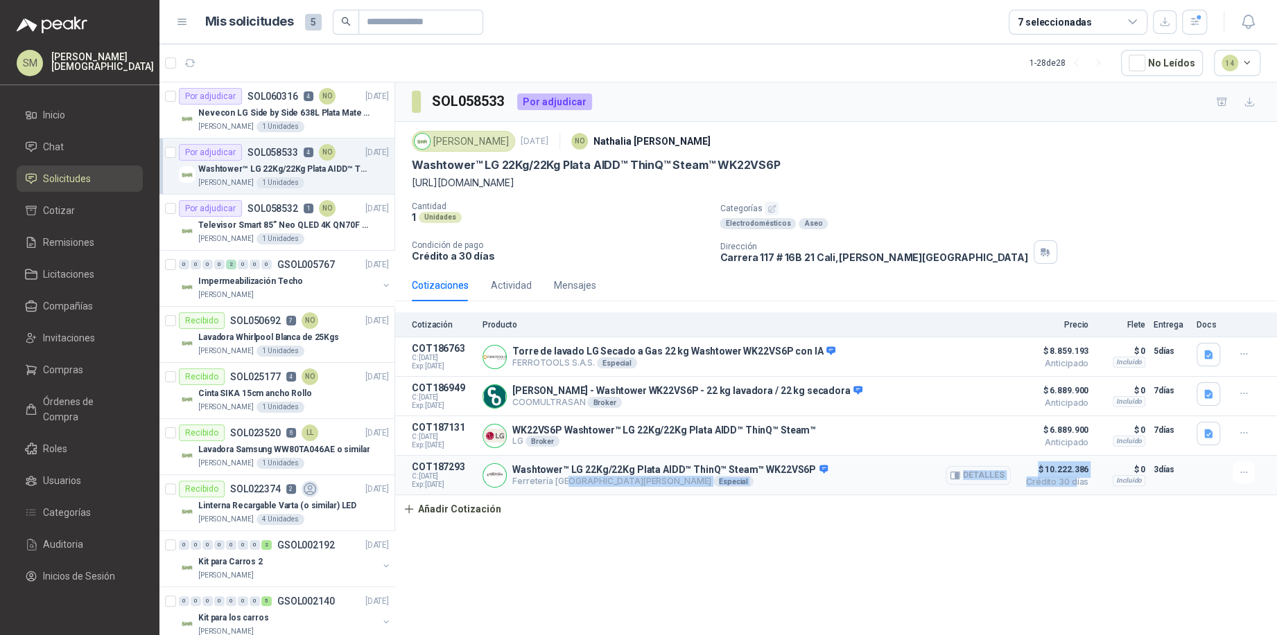
drag, startPoint x: 564, startPoint y: 484, endPoint x: 1074, endPoint y: 484, distance: 510.1
click at [1074, 484] on article "COT187293 C: [DATE] Exp: [DATE] Washtower™ LG 22Kg/22Kg Plata AIDD™ ThinQ™ Stea…" at bounding box center [836, 476] width 882 height 40
click at [1066, 478] on span "Crédito 30 días" at bounding box center [1053, 482] width 69 height 8
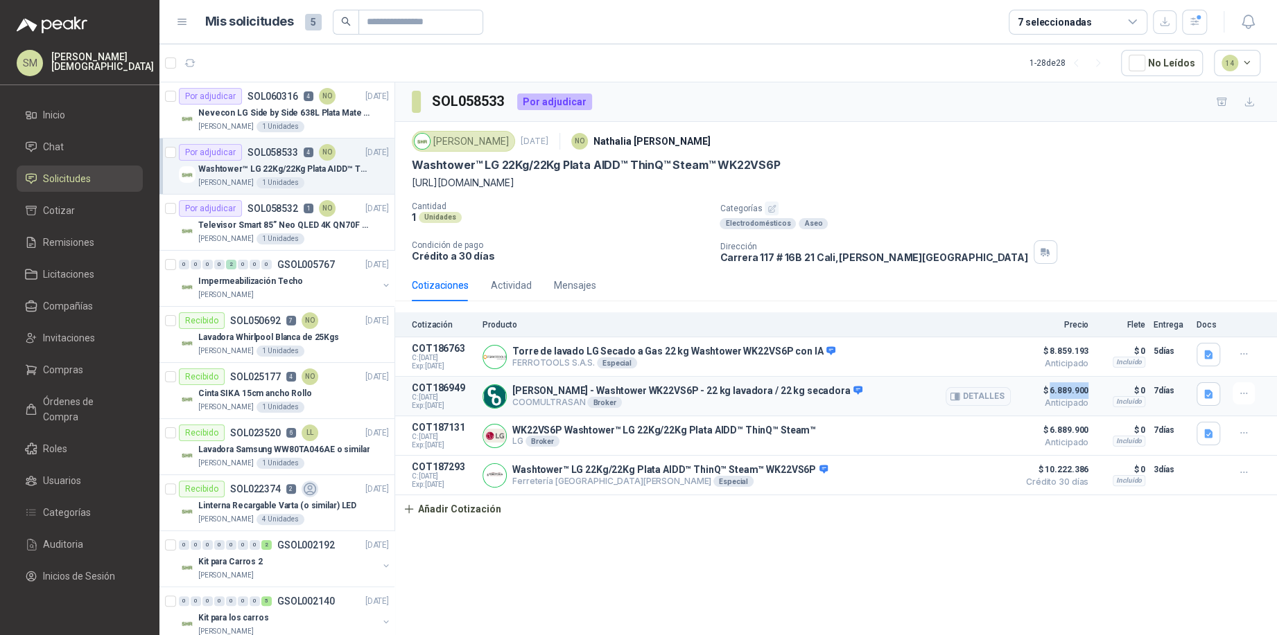
drag, startPoint x: 1051, startPoint y: 389, endPoint x: 1086, endPoint y: 392, distance: 34.8
click at [1086, 392] on span "$ 6.889.900" at bounding box center [1053, 391] width 69 height 17
drag, startPoint x: 1062, startPoint y: 476, endPoint x: 1049, endPoint y: 473, distance: 13.5
click at [1062, 476] on span "$ 10.222.386" at bounding box center [1053, 470] width 69 height 17
drag, startPoint x: 1044, startPoint y: 471, endPoint x: 1089, endPoint y: 472, distance: 45.7
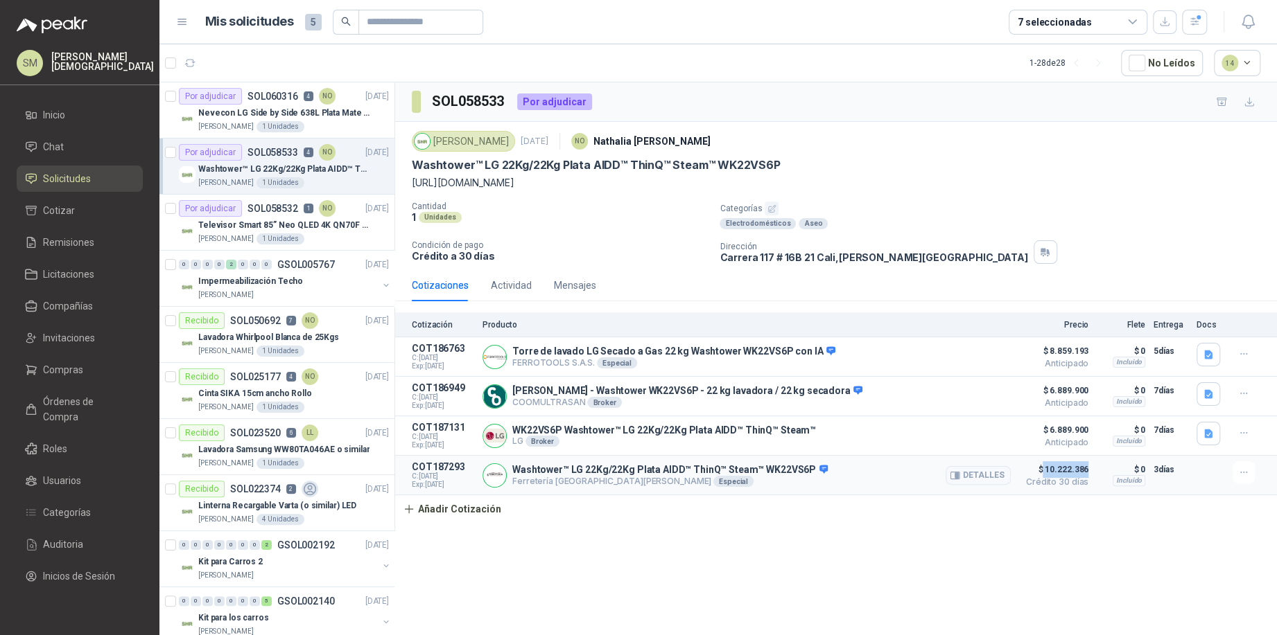
click at [1089, 472] on article "COT187293 C: [DATE] Exp: [DATE] Washtower™ LG 22Kg/22Kg Plata AIDD™ ThinQ™ Stea…" at bounding box center [836, 476] width 882 height 40
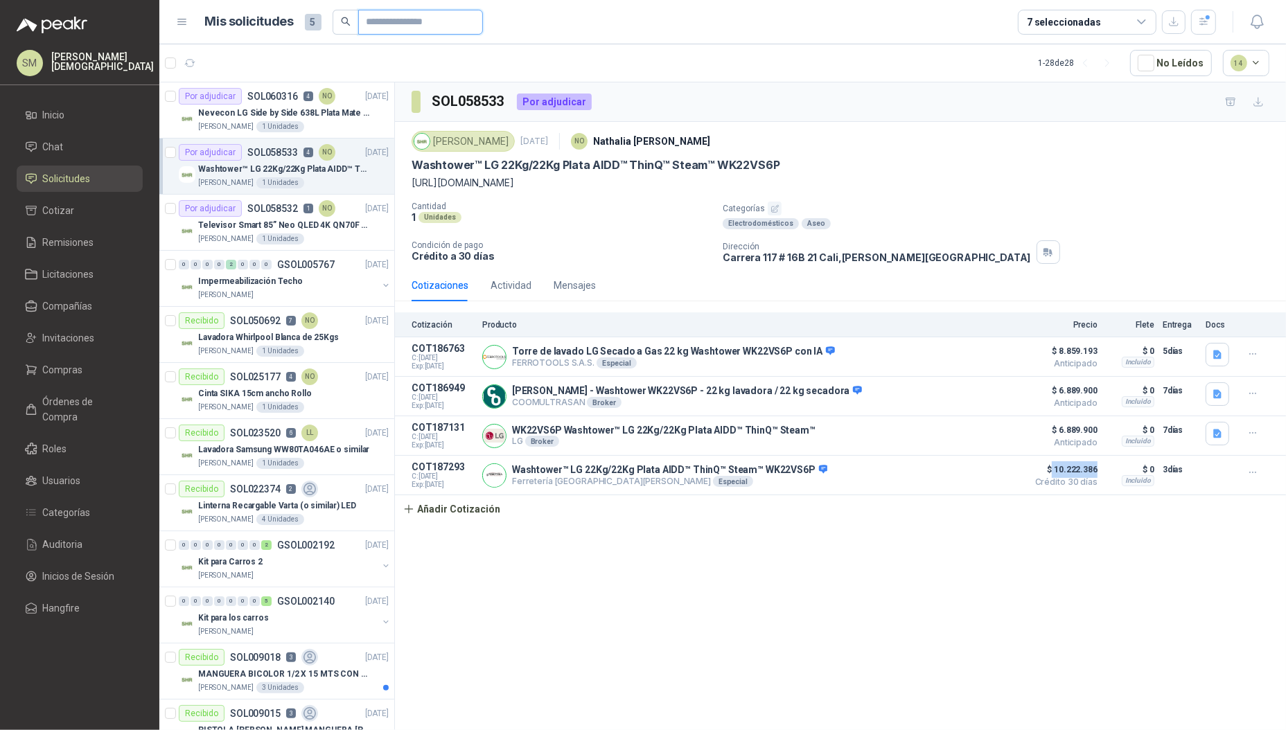
click at [422, 19] on input "text" at bounding box center [415, 22] width 97 height 24
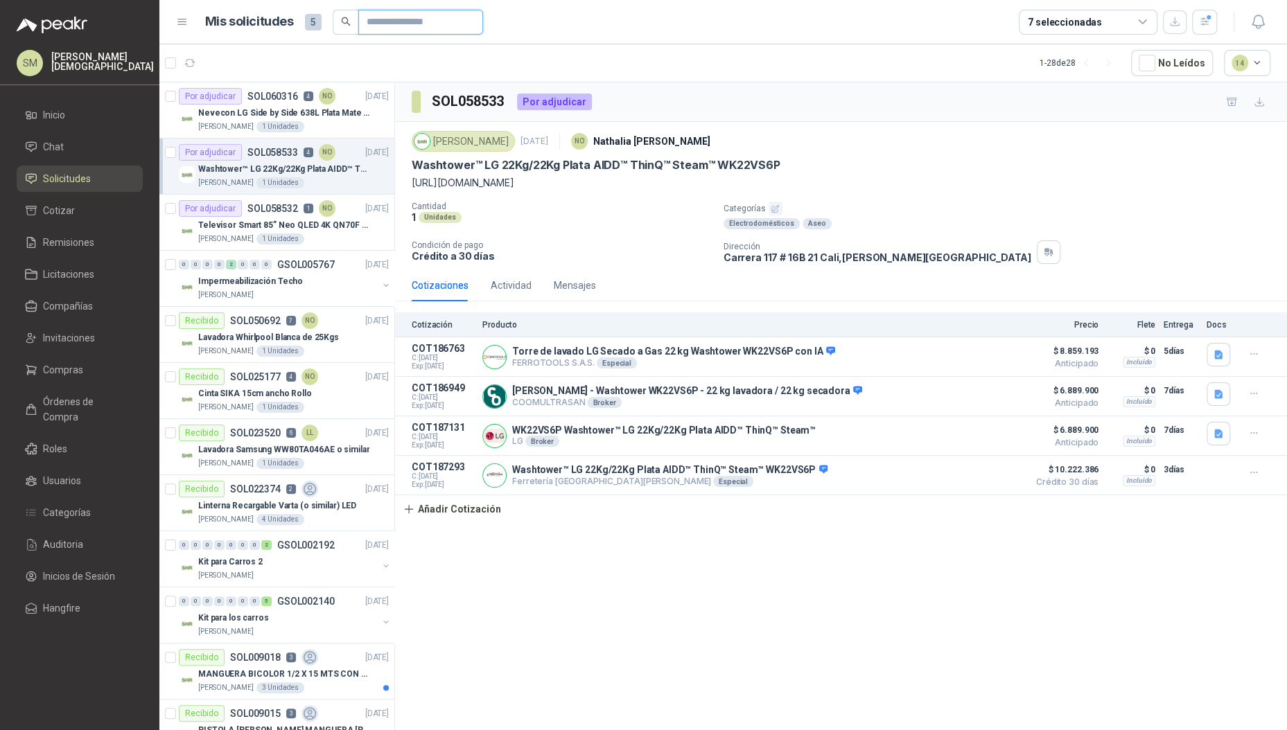
paste input "*********"
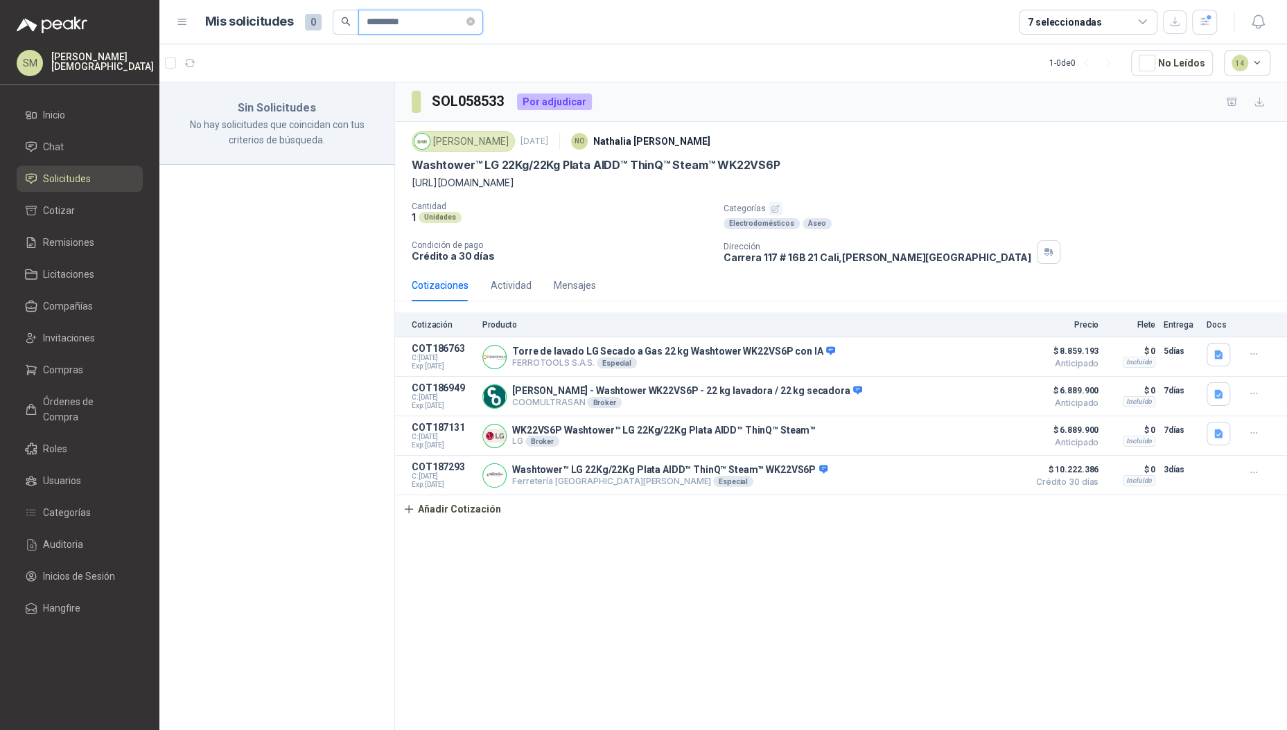
click at [437, 24] on input "*********" at bounding box center [415, 22] width 97 height 24
type input "*********"
click at [1205, 21] on icon "button" at bounding box center [1204, 21] width 8 height 7
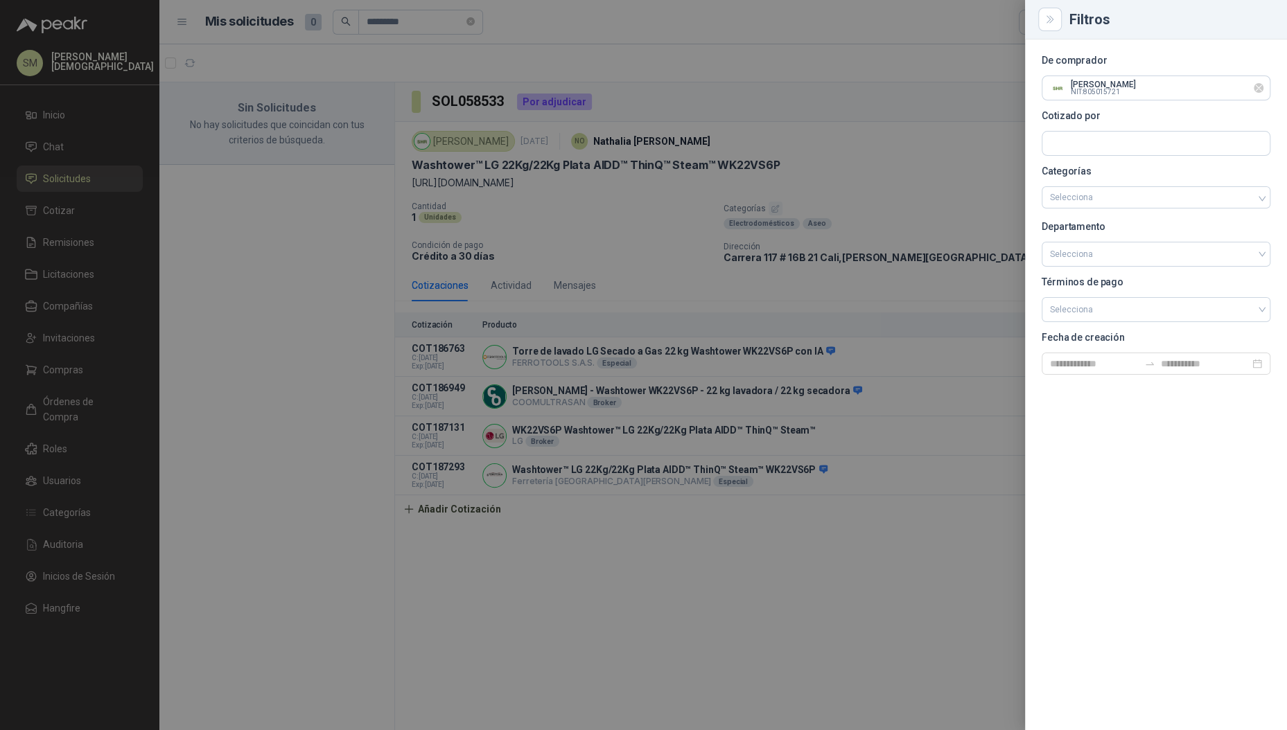
click at [1259, 83] on icon "Limpiar" at bounding box center [1259, 88] width 12 height 12
click at [489, 60] on div at bounding box center [643, 365] width 1287 height 730
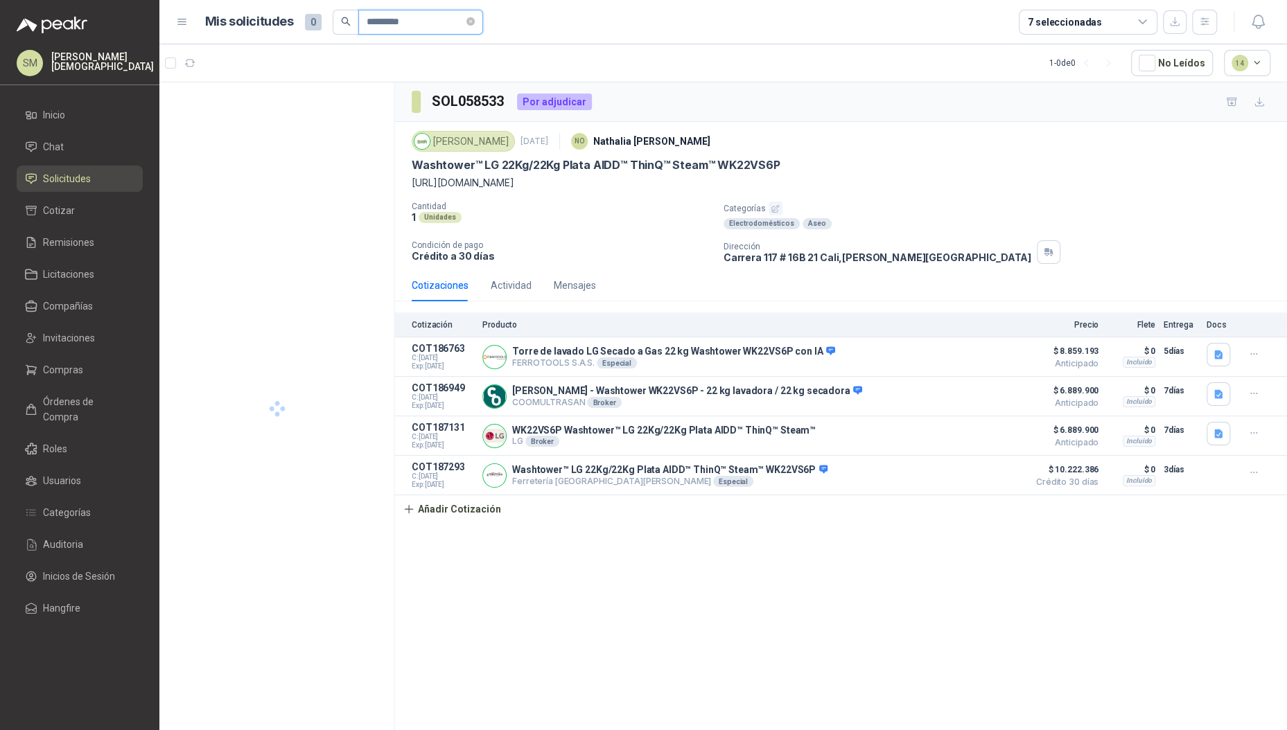
click at [432, 19] on input "*********" at bounding box center [415, 22] width 97 height 24
click at [283, 107] on div "01-RQP-9159" at bounding box center [287, 113] width 179 height 17
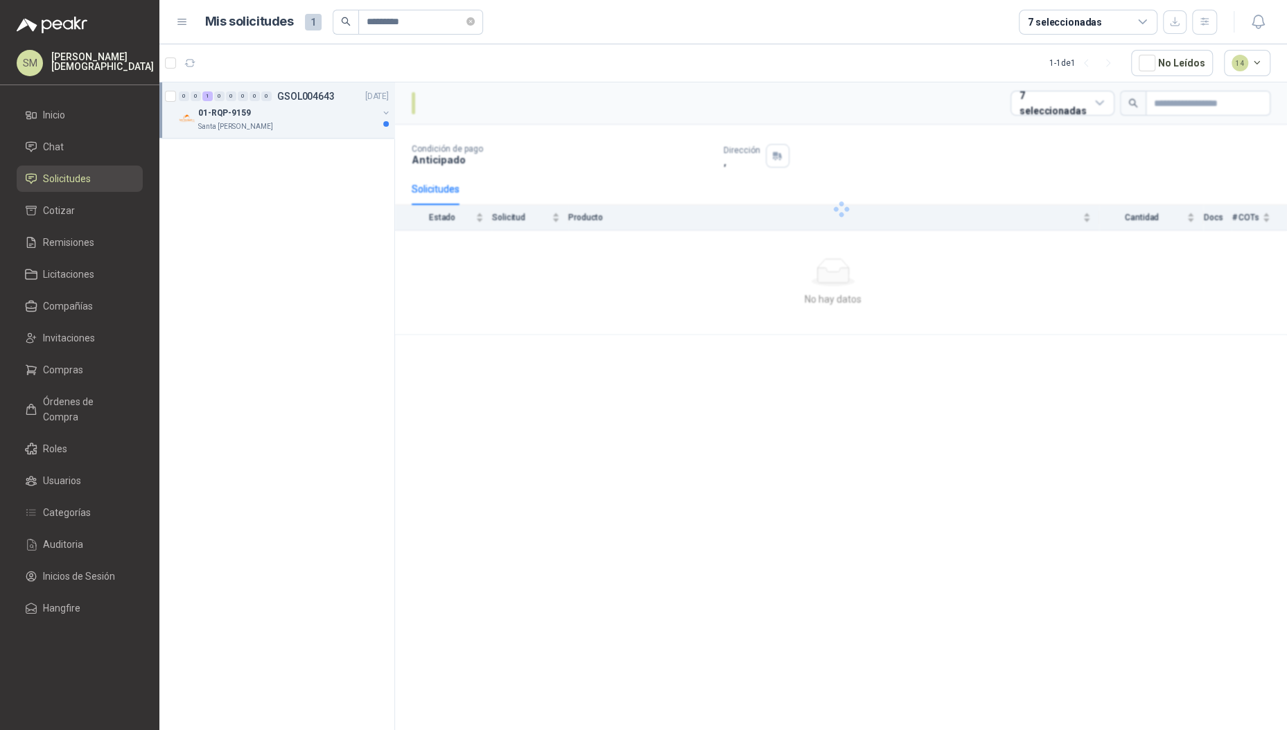
click at [292, 114] on div "01-RQP-9159" at bounding box center [287, 113] width 179 height 17
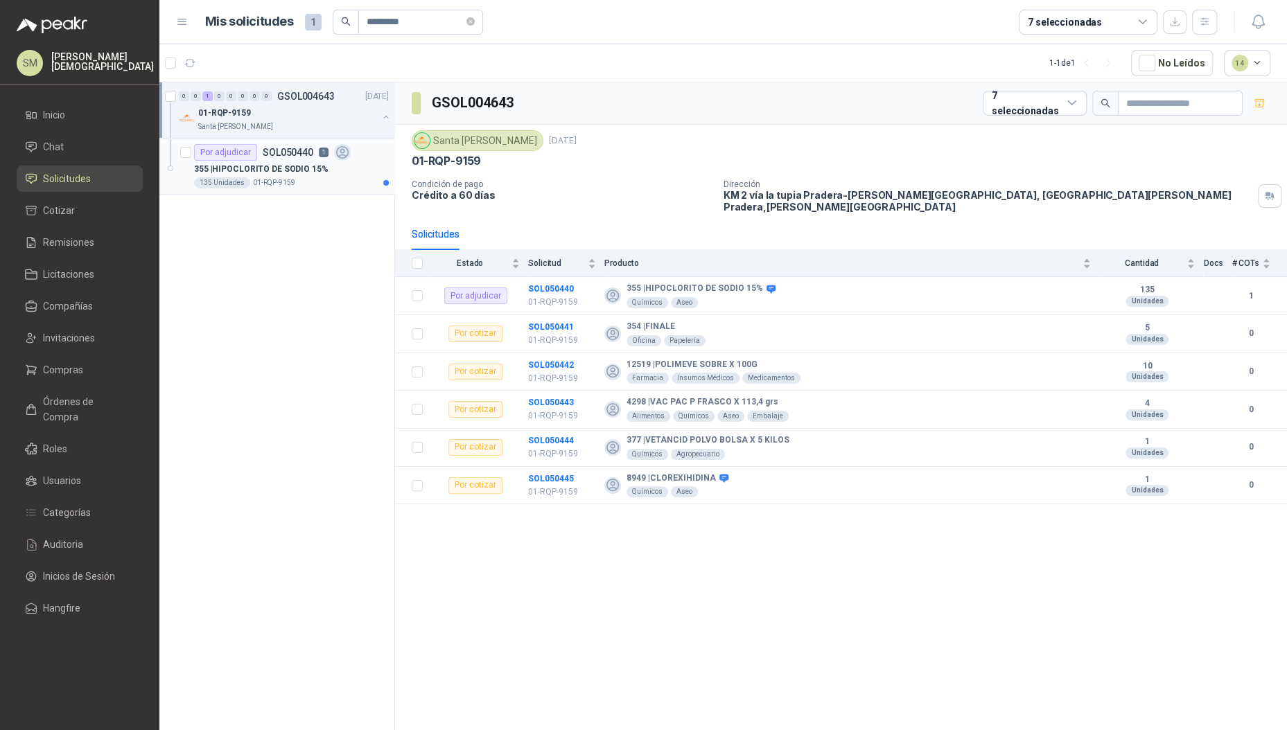
click at [281, 168] on p "355 | [MEDICAL_DATA] 15%" at bounding box center [261, 169] width 134 height 13
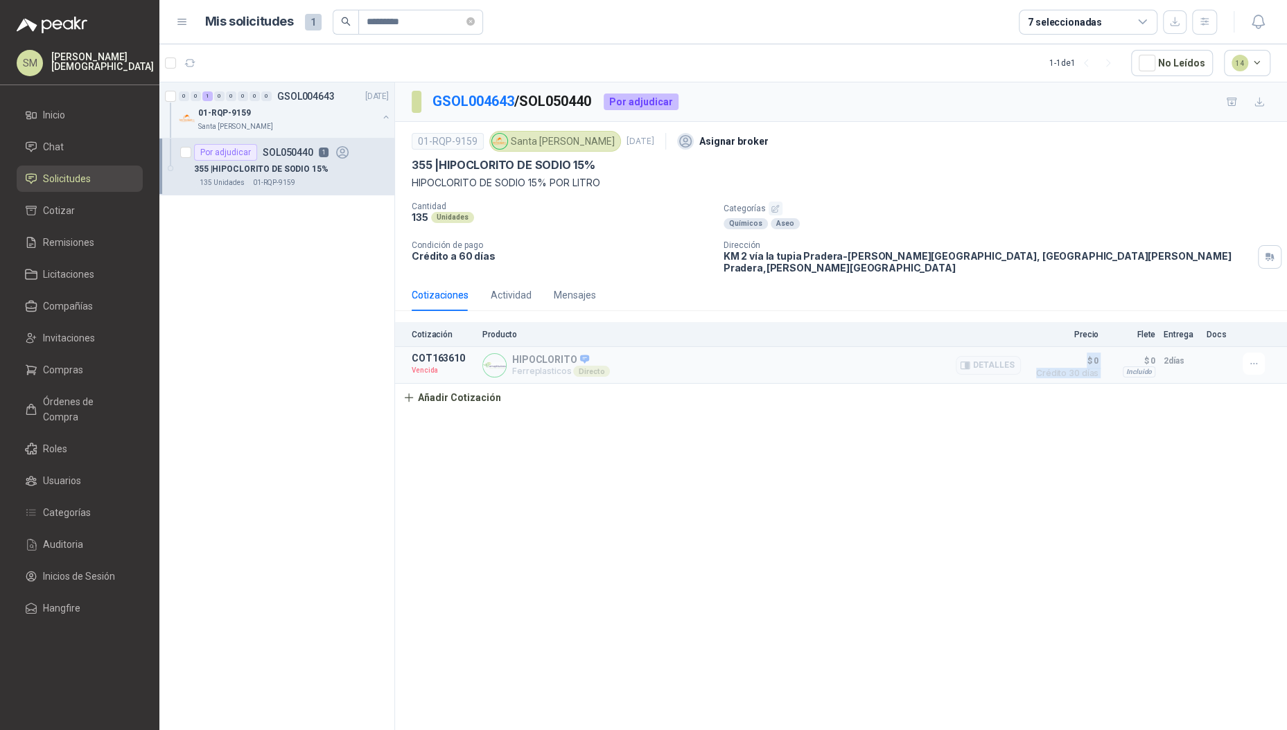
drag, startPoint x: 1086, startPoint y: 349, endPoint x: 1117, endPoint y: 351, distance: 31.2
click at [1117, 351] on article "COT163610 Vencida HIPOCLORITO Ferreplasticos Directo Detalles $ 0 Crédito 30 dí…" at bounding box center [841, 365] width 892 height 37
click at [1077, 369] on span "Crédito 30 días" at bounding box center [1063, 373] width 69 height 8
drag, startPoint x: 1087, startPoint y: 351, endPoint x: 1110, endPoint y: 378, distance: 35.5
click at [1110, 378] on div "Cotización Producto Precio Flete Entrega Docs COT163610 Vencida HIPOCLORITO Fer…" at bounding box center [841, 366] width 892 height 89
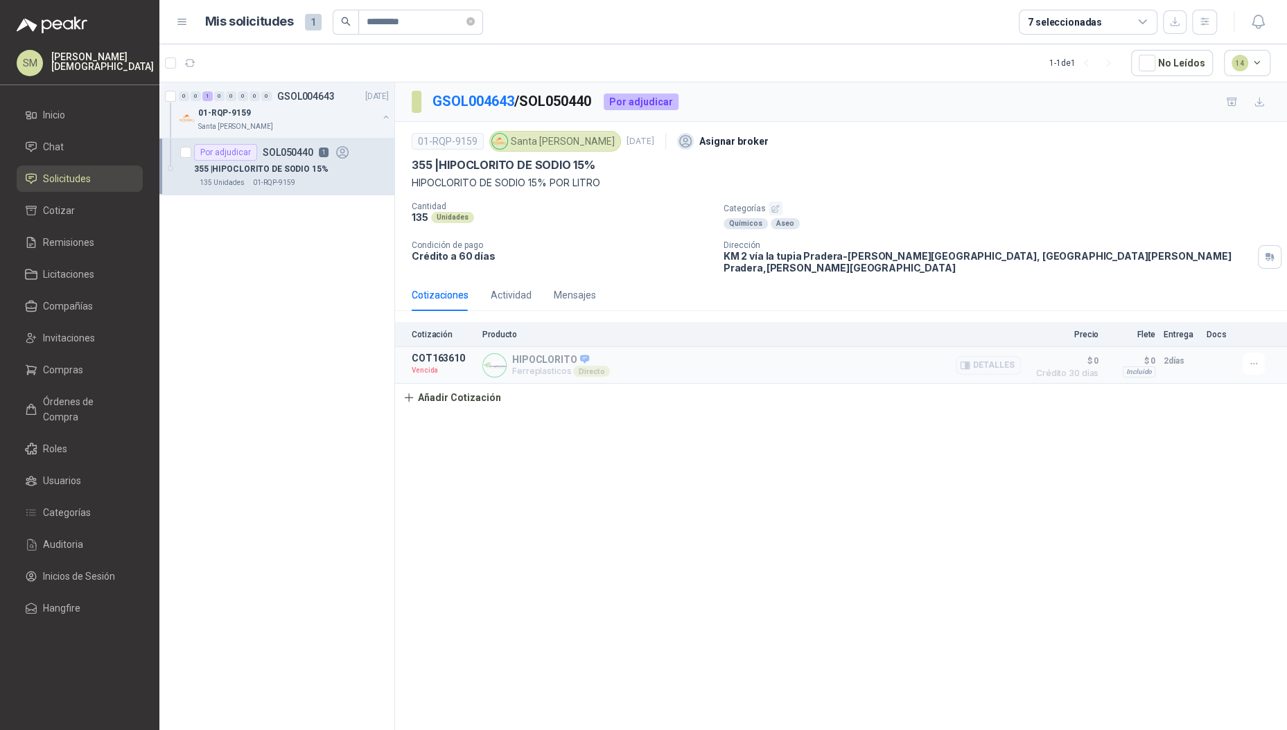
drag, startPoint x: 1106, startPoint y: 378, endPoint x: 1106, endPoint y: 361, distance: 16.6
click at [1106, 378] on div "Cotización Producto Precio Flete Entrega Docs COT163610 Vencida HIPOCLORITO Fer…" at bounding box center [841, 366] width 892 height 89
drag, startPoint x: 1091, startPoint y: 349, endPoint x: 1100, endPoint y: 352, distance: 9.0
click at [1100, 352] on article "COT163610 Vencida HIPOCLORITO Ferreplasticos Directo Detalles $ 0 Crédito 30 dí…" at bounding box center [841, 365] width 892 height 37
